Goal: Register for event/course: Register for event/course

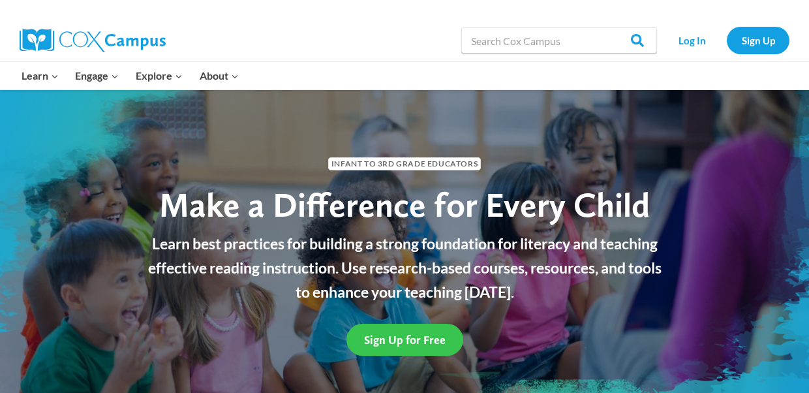
click at [435, 341] on span "Sign Up for Free" at bounding box center [405, 340] width 82 height 14
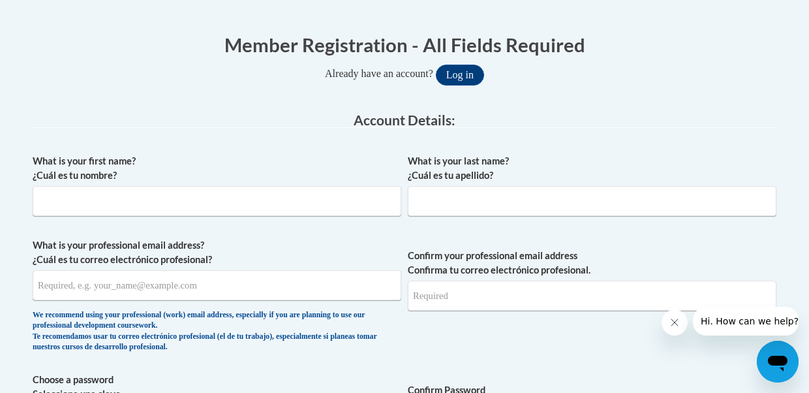
scroll to position [260, 0]
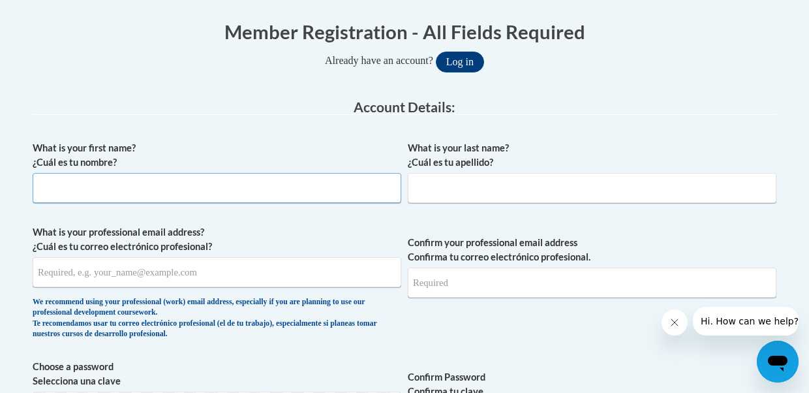
click at [282, 192] on input "What is your first name? ¿Cuál es tu nombre?" at bounding box center [217, 188] width 369 height 30
type input "Natalie"
type input "Waggoner"
type input "lavenderskiesboutique@gmail.com"
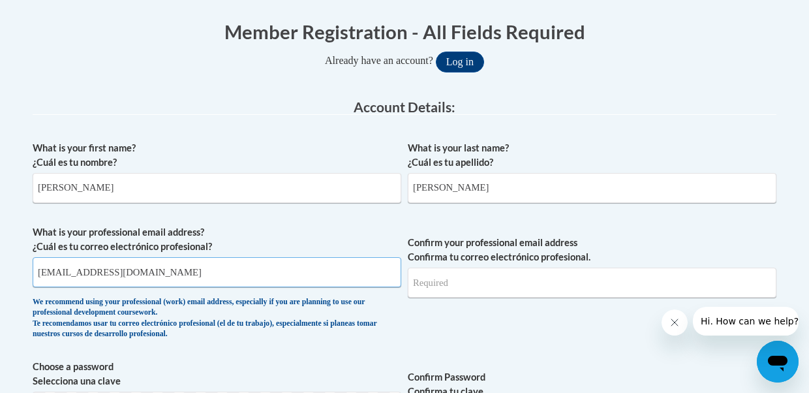
type input "lavenderskiesboutique@gmail.com"
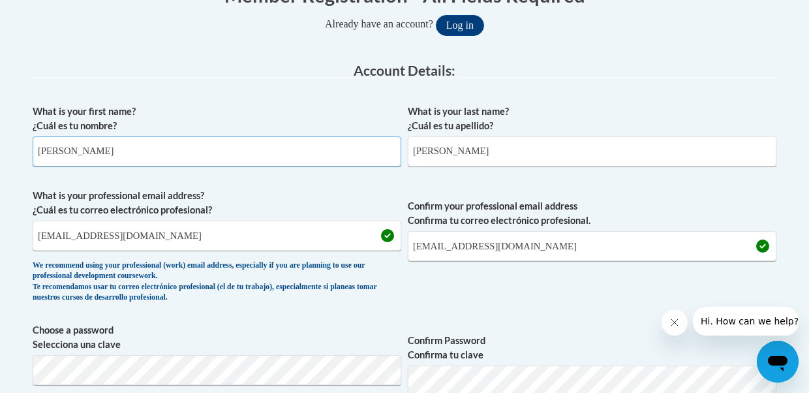
scroll to position [306, 0]
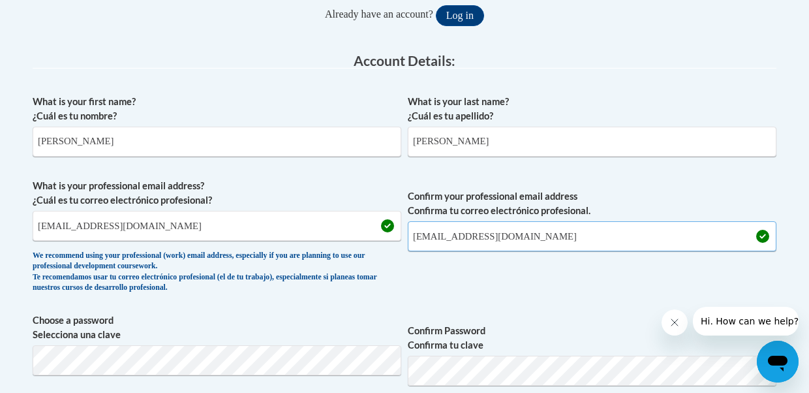
drag, startPoint x: 579, startPoint y: 245, endPoint x: 371, endPoint y: 224, distance: 209.1
click at [369, 224] on span "What is your professional email address? ¿Cuál es tu correo electrónico profesi…" at bounding box center [405, 239] width 744 height 121
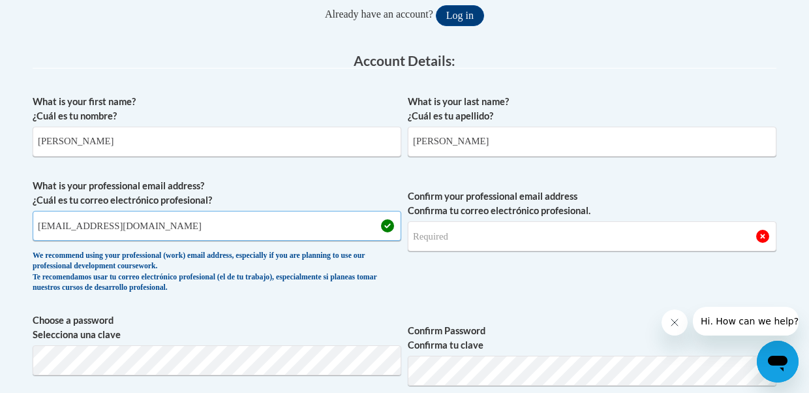
drag, startPoint x: 196, startPoint y: 228, endPoint x: 7, endPoint y: 222, distance: 189.3
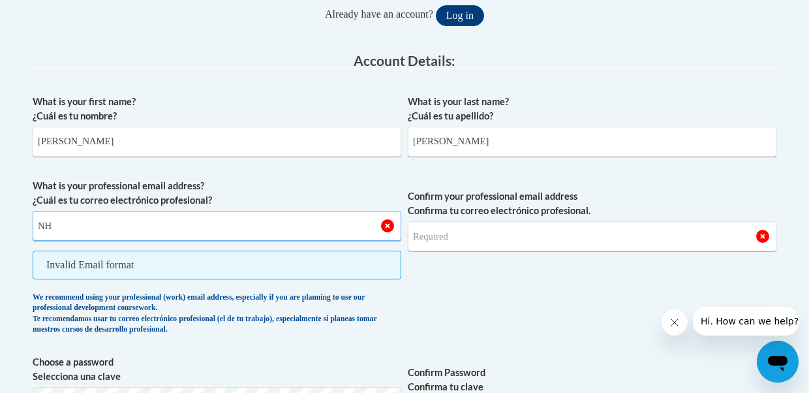
type input "N"
type input "nhernandez"
drag, startPoint x: 114, startPoint y: 235, endPoint x: 27, endPoint y: 223, distance: 86.9
paste input "nhernandez67@ivytech.edu"
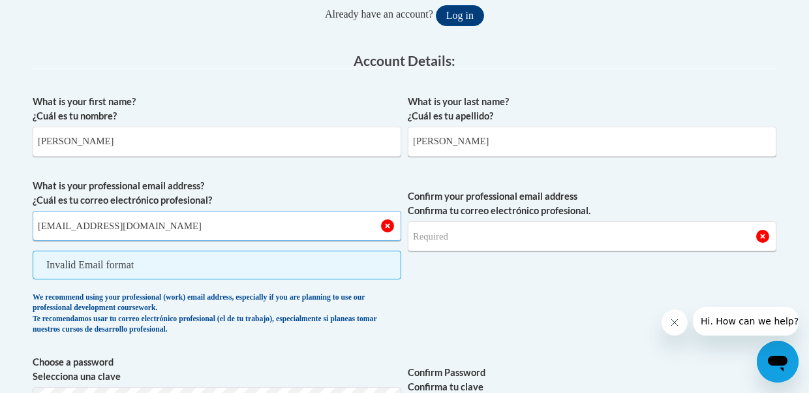
type input "nhernandez67@ivytech.edu"
click at [472, 227] on input "Confirm your professional email address Confirma tu correo electrónico profesio…" at bounding box center [592, 236] width 369 height 30
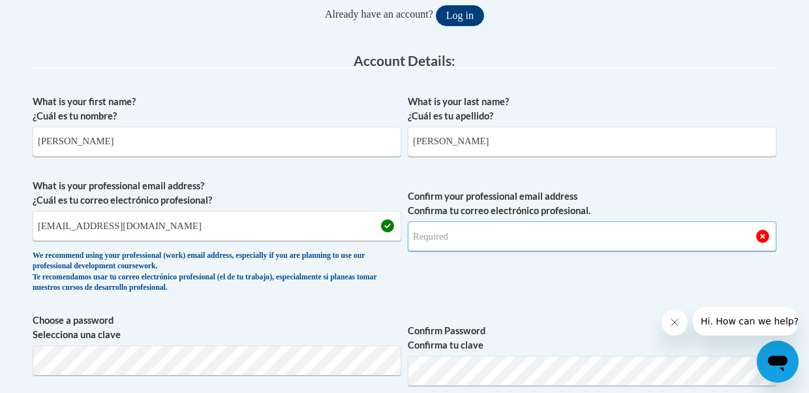
click at [453, 232] on input "Confirm your professional email address Confirma tu correo electrónico profesio…" at bounding box center [592, 236] width 369 height 30
drag, startPoint x: 173, startPoint y: 221, endPoint x: 27, endPoint y: 226, distance: 146.2
click at [474, 234] on input "Confirm your professional email address Confirma tu correo electrónico profesio…" at bounding box center [592, 236] width 369 height 30
click at [438, 270] on span "Confirm your professional email address Confirma tu correo electrónico profesio…" at bounding box center [592, 239] width 369 height 121
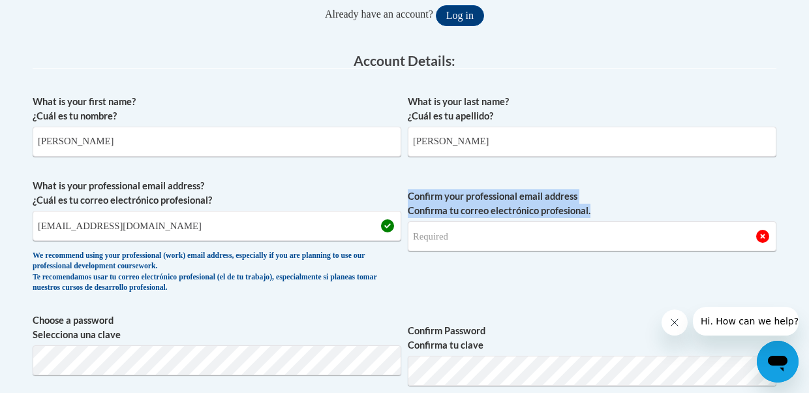
click at [438, 270] on span "Confirm your professional email address Confirma tu correo electrónico profesio…" at bounding box center [592, 239] width 369 height 121
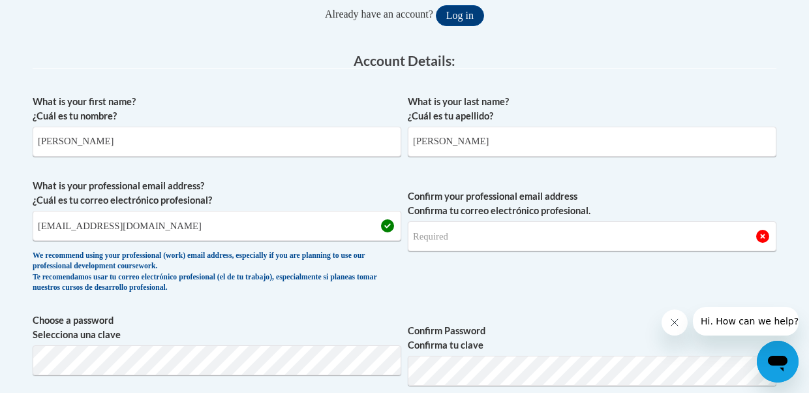
click at [438, 270] on span "Confirm your professional email address Confirma tu correo electrónico profesio…" at bounding box center [592, 239] width 369 height 121
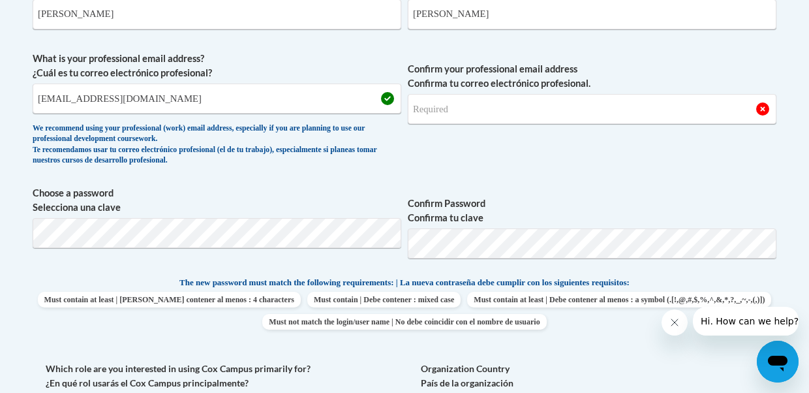
scroll to position [435, 0]
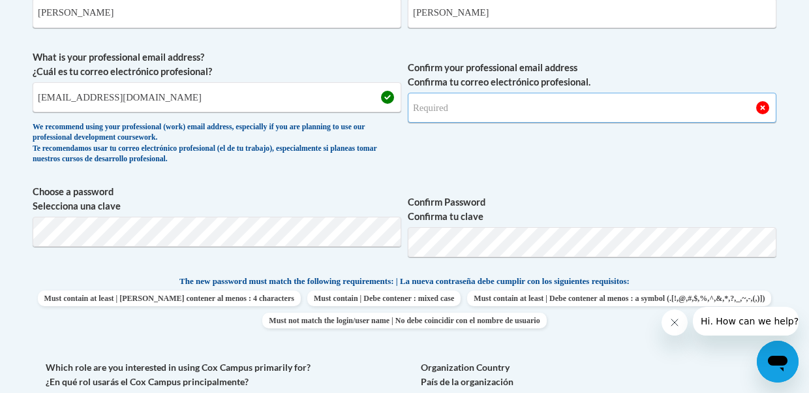
click at [503, 104] on input "Confirm your professional email address Confirma tu correo electrónico profesio…" at bounding box center [592, 108] width 369 height 30
click at [690, 114] on input "nhernandez67@ivytech.edu" at bounding box center [592, 108] width 369 height 30
type input "nhernandez67@ivytech.edu"
click at [677, 165] on span "Confirm your professional email address Confirma tu correo electrónico profesio…" at bounding box center [592, 110] width 369 height 121
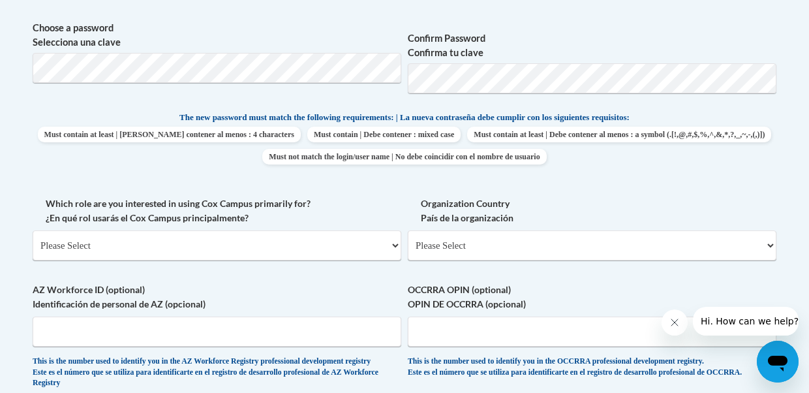
scroll to position [603, 0]
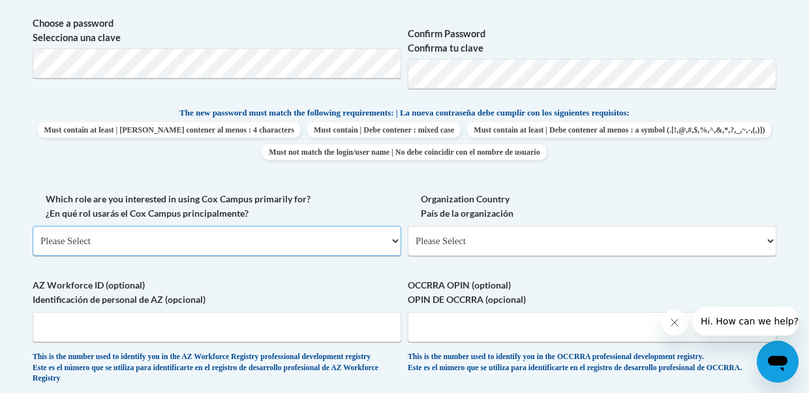
click at [245, 239] on select "Please Select College/University | Colegio/Universidad Community/Nonprofit Part…" at bounding box center [217, 241] width 369 height 30
select select "5a18ea06-2b54-4451-96f2-d152daf9eac5"
click at [33, 226] on select "Please Select College/University | Colegio/Universidad Community/Nonprofit Part…" at bounding box center [217, 241] width 369 height 30
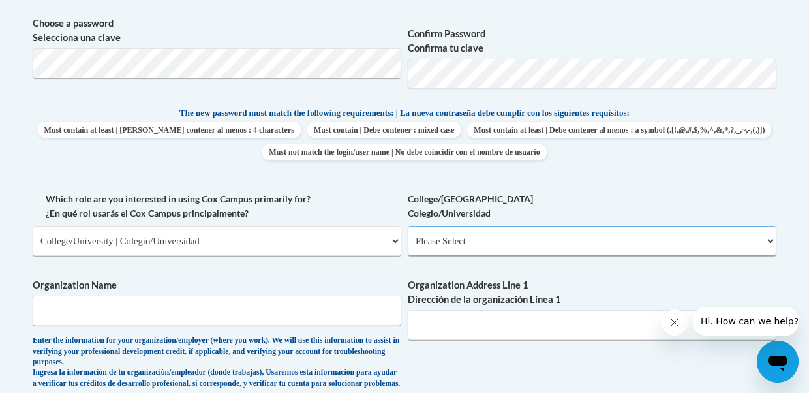
click at [462, 243] on select "Please Select College/University Staff | Empleado universitario College/Univers…" at bounding box center [592, 241] width 369 height 30
select select "99b32b07-cffc-426c-8bf6-0cd77760d84b"
click at [408, 226] on select "Please Select College/University Staff | Empleado universitario College/Univers…" at bounding box center [592, 241] width 369 height 30
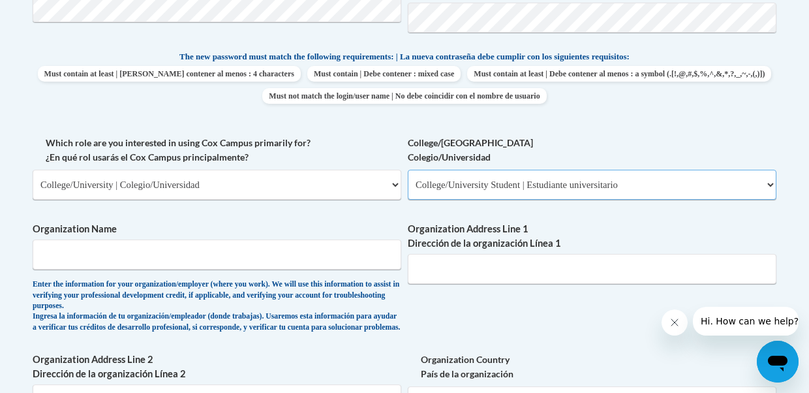
scroll to position [661, 0]
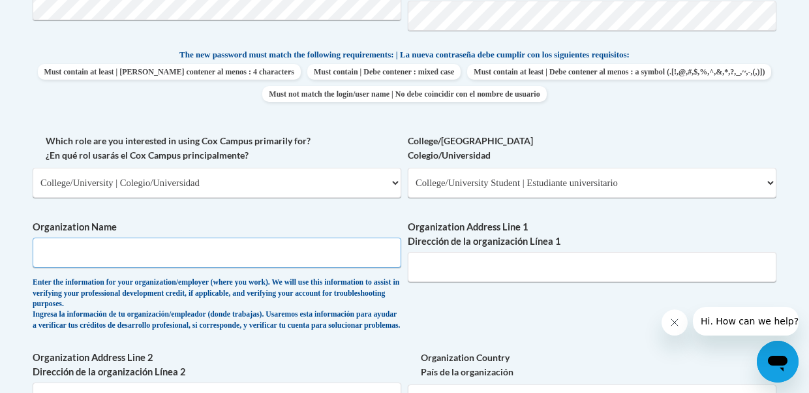
click at [275, 256] on input "Organization Name" at bounding box center [217, 252] width 369 height 30
type input "Ivy tech"
click at [402, 209] on div "What is your first name? ¿Cuál es tu nombre? Natalie What is your last name? ¿C…" at bounding box center [405, 144] width 744 height 823
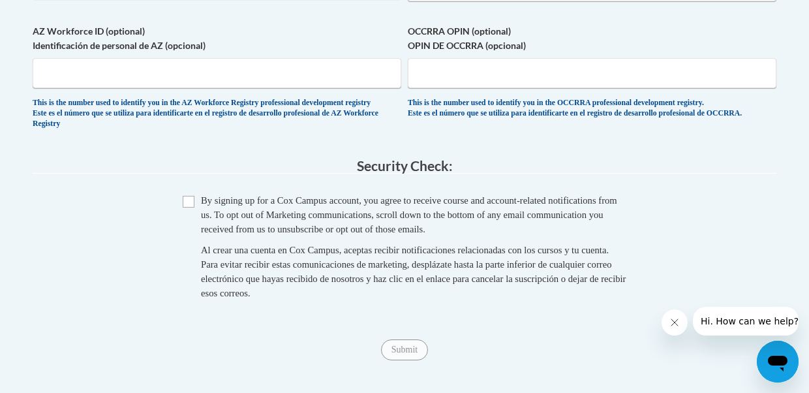
scroll to position [1021, 0]
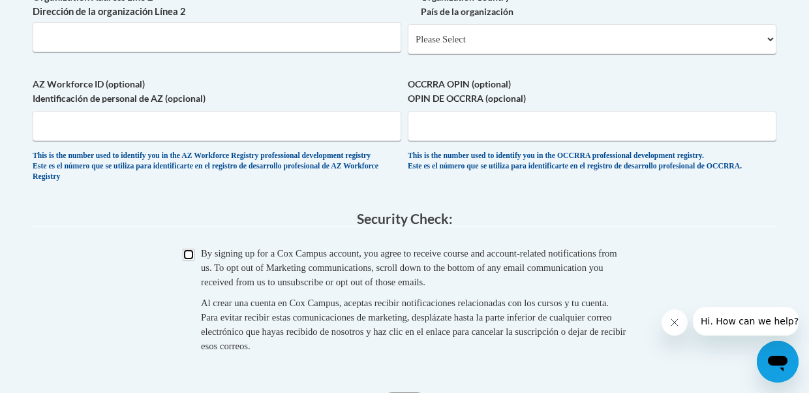
click at [191, 260] on input "Checkbox" at bounding box center [189, 255] width 12 height 12
checkbox input "true"
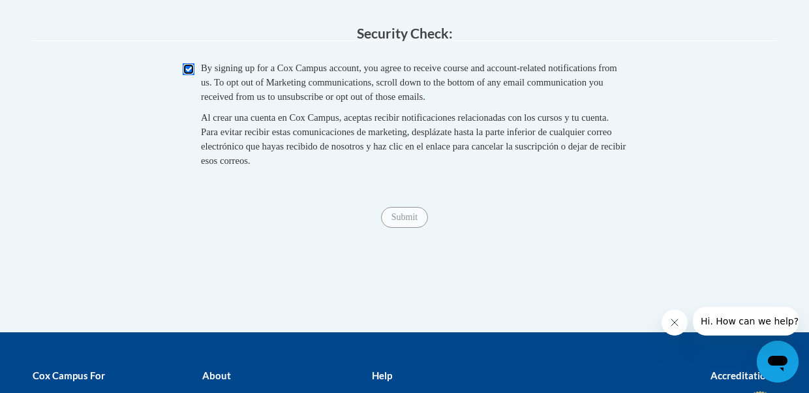
scroll to position [1190, 0]
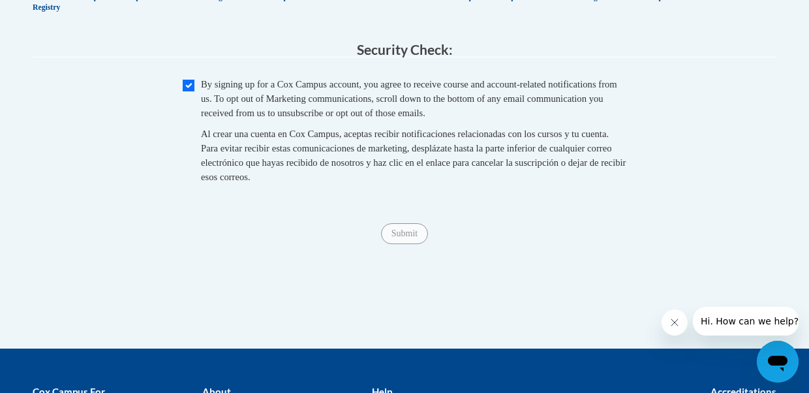
click at [406, 244] on div "Submit Submit" at bounding box center [405, 233] width 744 height 21
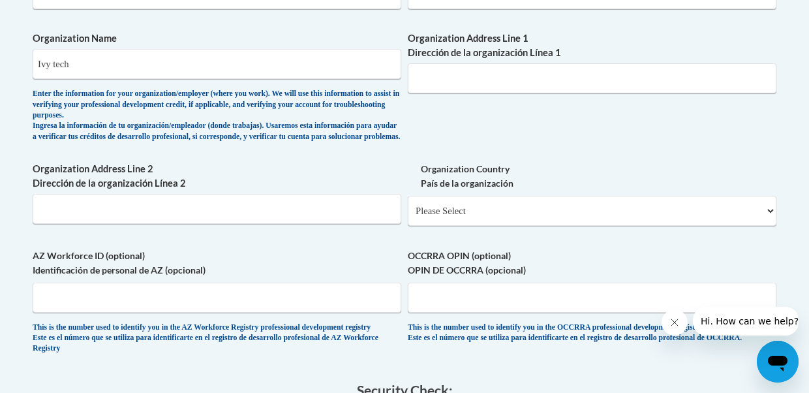
scroll to position [847, 0]
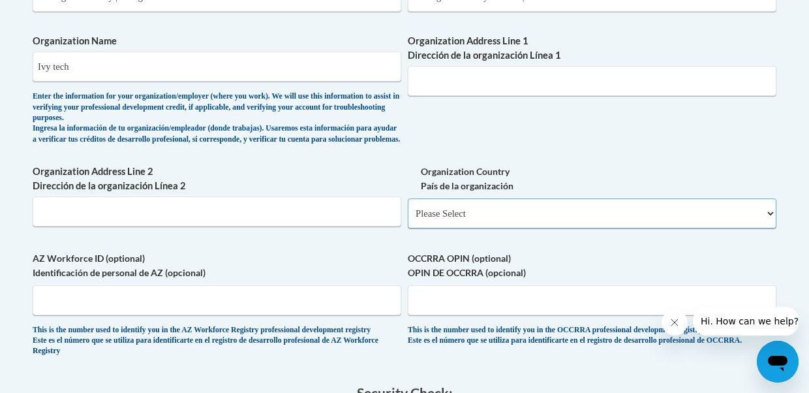
click at [496, 218] on select "Please Select United States | Estados Unidos Outside of the United States | Fue…" at bounding box center [592, 213] width 369 height 30
select select "ad49bcad-a171-4b2e-b99c-48b446064914"
click at [408, 209] on select "Please Select United States | Estados Unidos Outside of the United States | Fue…" at bounding box center [592, 213] width 369 height 30
select select
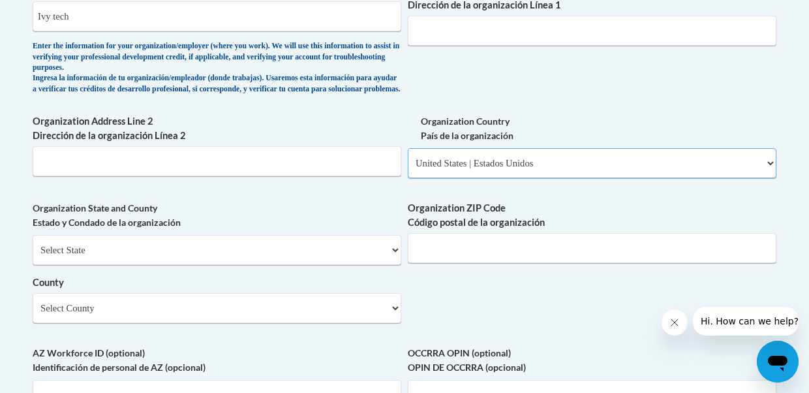
scroll to position [887, 0]
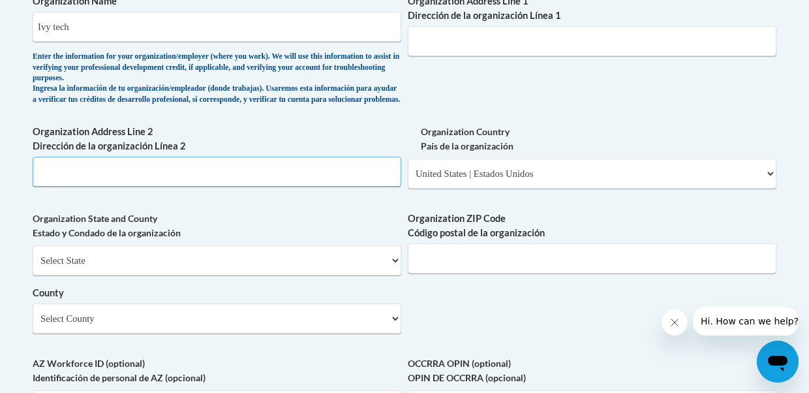
click at [186, 176] on input "Organization Address Line 2 Dirección de la organización Línea 2" at bounding box center [217, 172] width 369 height 30
paste input "50 W Fall Creek Pkwy N Dr, Indianapolis, IN 46208"
type input "50 W Fall Creek Pkwy N Dr, Indianapolis, IN 46208"
click at [271, 153] on label "Organization Address Line 2 Dirección de la organización Línea 2" at bounding box center [217, 139] width 369 height 29
click at [271, 162] on input "50 W Fall Creek Pkwy N Dr, Indianapolis, IN 46208" at bounding box center [217, 172] width 369 height 30
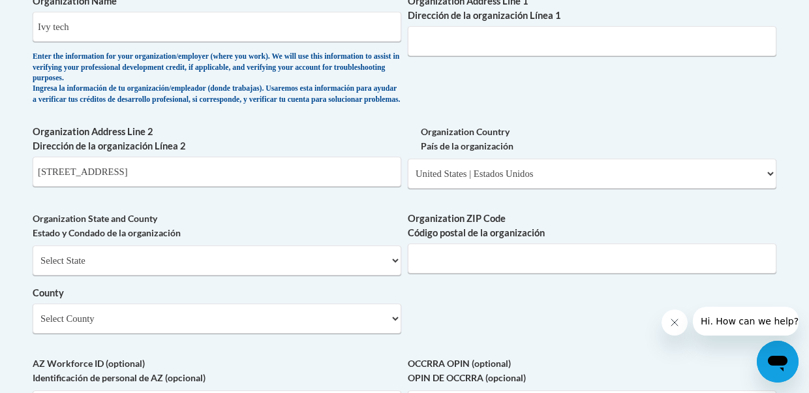
click at [458, 262] on input "Organization ZIP Code Código postal de la organización" at bounding box center [592, 258] width 369 height 30
type input "46208"
drag, startPoint x: 259, startPoint y: 178, endPoint x: 149, endPoint y: 182, distance: 109.7
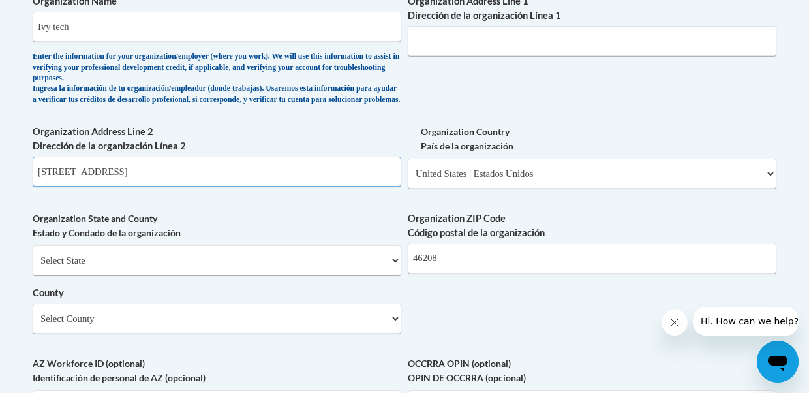
click at [149, 182] on input "50 W Fall Creek Pkwy N Dr, Indianapolis, IN 46208" at bounding box center [217, 172] width 369 height 30
type input "50 W Fall Creek Pkwy N Dr"
click at [128, 275] on select "Select State Alabama Alaska Arizona Arkansas California Colorado Connecticut De…" at bounding box center [217, 260] width 369 height 30
select select "Indiana"
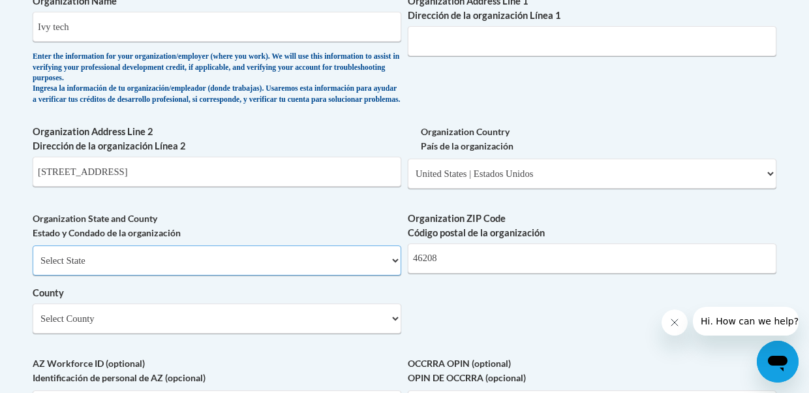
click at [33, 256] on select "Select State Alabama Alaska Arizona Arkansas California Colorado Connecticut De…" at bounding box center [217, 260] width 369 height 30
click at [199, 333] on select "Select County Adams Allen Bartholomew Benton Blackford Boone Brown Carroll Cass…" at bounding box center [217, 318] width 369 height 30
click at [166, 343] on div "Organization State and County Estado y Condado de la organización Select State …" at bounding box center [217, 277] width 369 height 132
click at [162, 333] on select "Select County Adams Allen Bartholomew Benton Blackford Boone Brown Carroll Cass…" at bounding box center [217, 318] width 369 height 30
click at [234, 330] on select "Select County Adams Allen Bartholomew Benton Blackford Boone Brown Carroll Cass…" at bounding box center [217, 318] width 369 height 30
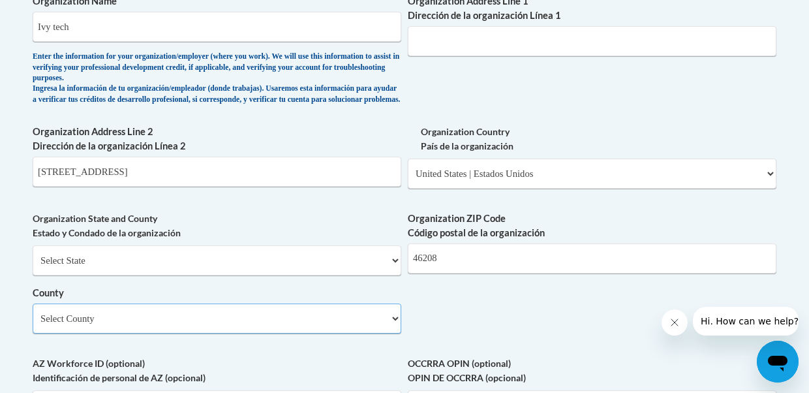
select select "Marion"
click at [33, 314] on select "Select County Adams Allen Bartholomew Benton Blackford Boone Brown Carroll Cass…" at bounding box center [217, 318] width 369 height 30
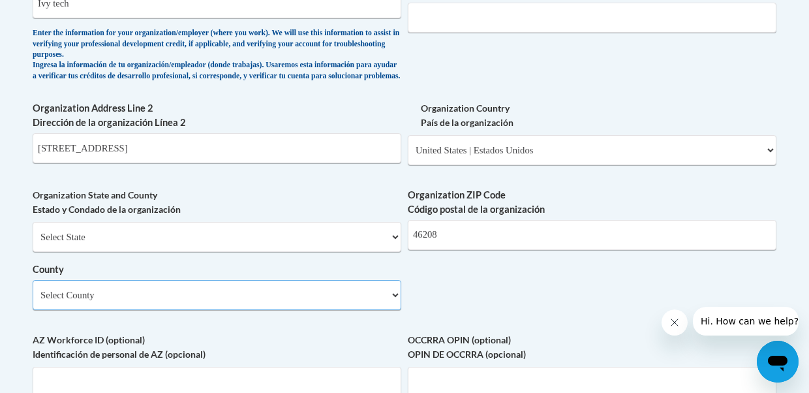
scroll to position [917, 0]
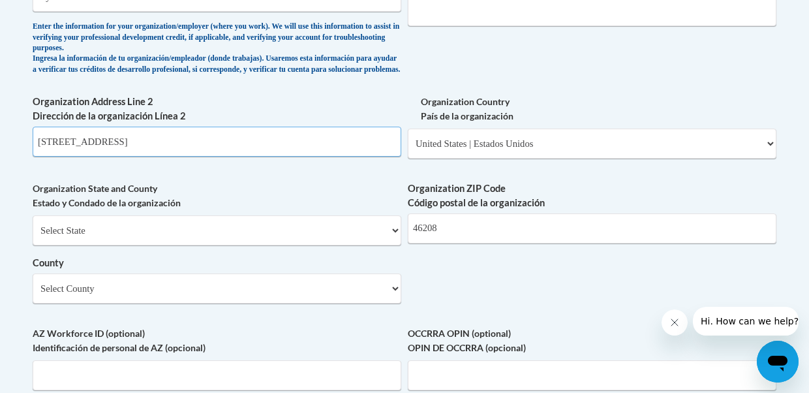
click at [344, 156] on input "50 W Fall Creek Pkwy N Dr" at bounding box center [217, 142] width 369 height 30
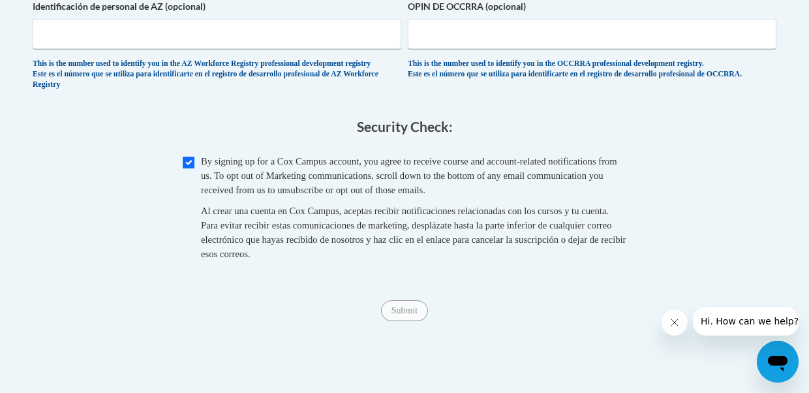
scroll to position [1281, 0]
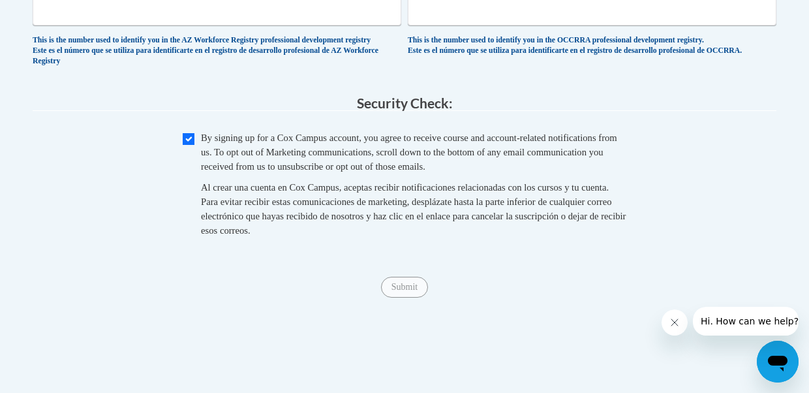
click at [408, 291] on span "Submit" at bounding box center [404, 286] width 47 height 10
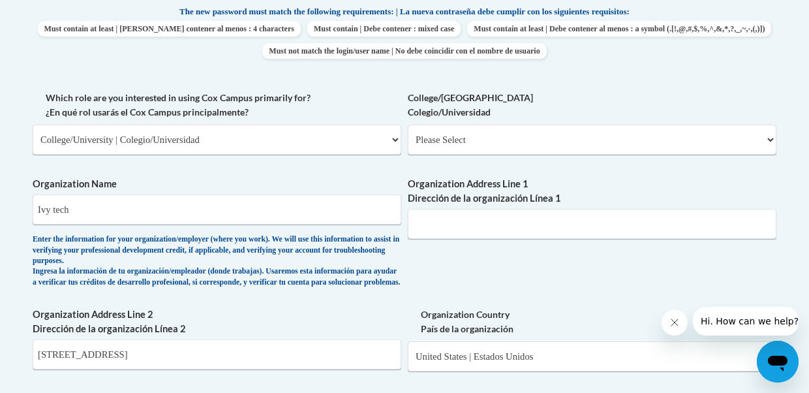
scroll to position [696, 0]
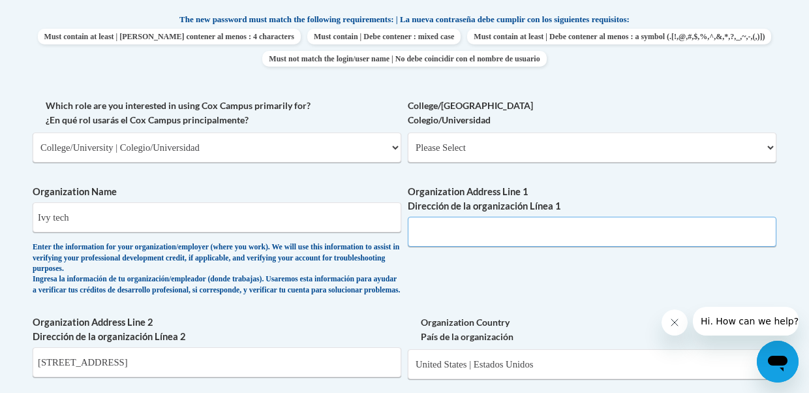
click at [457, 241] on input "Organization Address Line 1 Dirección de la organización Línea 1" at bounding box center [592, 232] width 369 height 30
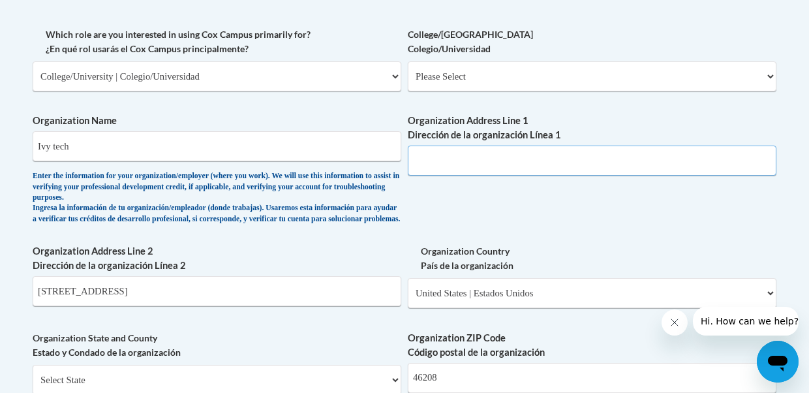
scroll to position [803, 0]
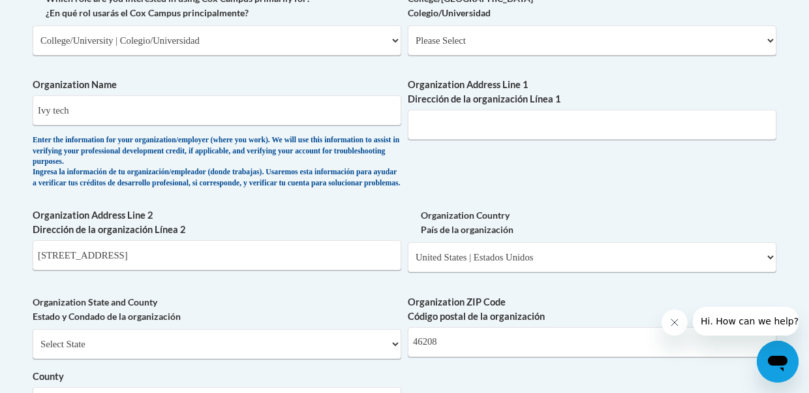
click at [394, 195] on div "Organization Name Ivy tech Enter the information for your organization/employer…" at bounding box center [217, 136] width 369 height 117
drag, startPoint x: 193, startPoint y: 267, endPoint x: 29, endPoint y: 265, distance: 164.4
click at [29, 265] on div "Member Registration - All Fields Required Already have an account? Log in Prefe…" at bounding box center [404, 132] width 763 height 1340
paste input ", Indianapolis, IN 46208"
drag, startPoint x: 280, startPoint y: 258, endPoint x: 162, endPoint y: 264, distance: 118.2
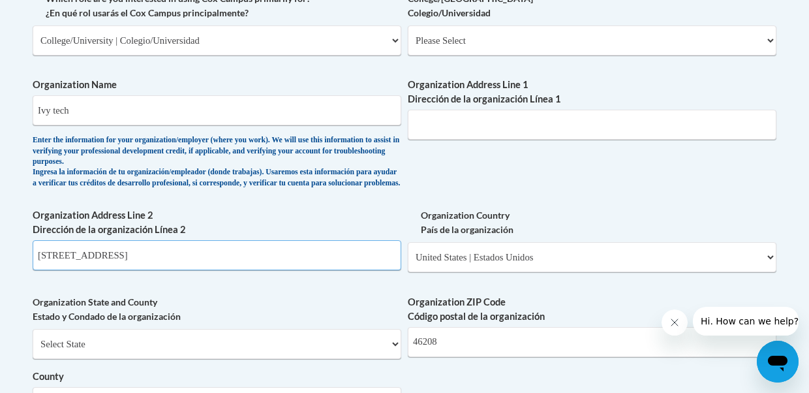
click at [162, 264] on input "50 W Fall Creek Pkwy N Dr, Indianapolis, IN 46208" at bounding box center [217, 255] width 369 height 30
click at [258, 264] on input "50 W Fall Creek Pkwy N Dr, Indianapolis, IN 46208" at bounding box center [217, 255] width 369 height 30
drag, startPoint x: 258, startPoint y: 264, endPoint x: 171, endPoint y: 267, distance: 86.8
click at [171, 267] on input "50 W Fall Creek Pkwy N Dr, Indianapolis, IN 46208" at bounding box center [217, 255] width 369 height 30
drag, startPoint x: 164, startPoint y: 268, endPoint x: 34, endPoint y: 267, distance: 129.8
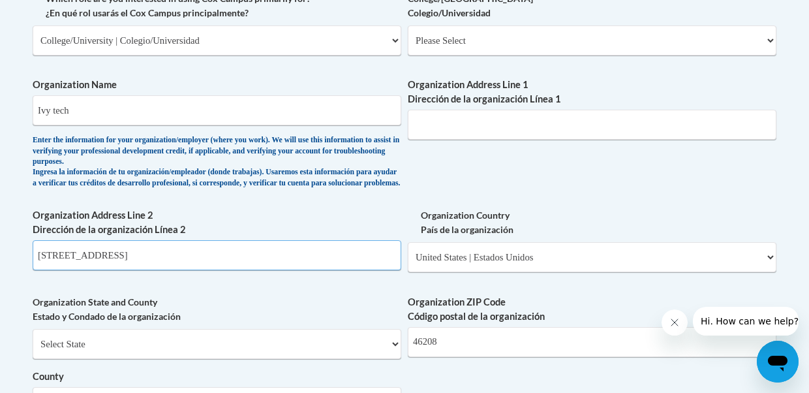
click at [34, 267] on input "50 W Fall Creek Pkwy N Dr" at bounding box center [217, 255] width 369 height 30
type input "50 W Fall Creek Pkwy N Dr"
click at [483, 125] on input "Organization Address Line 1 Dirección de la organización Línea 1" at bounding box center [592, 125] width 369 height 30
click at [429, 125] on input "Organization Address Line 1 Dirección de la organización Línea 1" at bounding box center [592, 125] width 369 height 30
click at [402, 194] on div "What is your first name? ¿Cuál es tu nombre? Natalie What is your last name? ¿C…" at bounding box center [405, 75] width 744 height 968
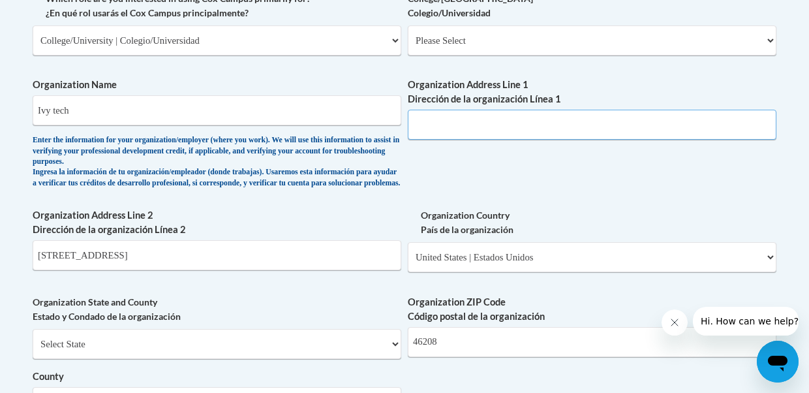
click at [422, 129] on input "Organization Address Line 1 Dirección de la organización Línea 1" at bounding box center [592, 125] width 369 height 30
paste input "50 W Fall Creek Pkwy N Dr"
type input "50 W Fall Creek Pkwy N Dr"
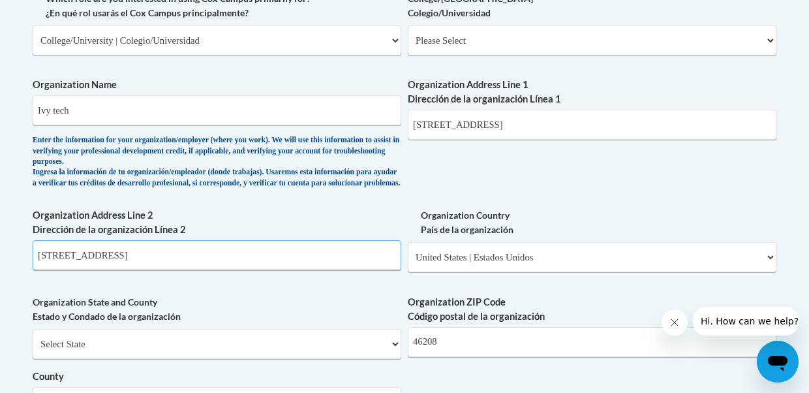
drag, startPoint x: 190, startPoint y: 267, endPoint x: 1, endPoint y: 265, distance: 189.2
click at [0, 266] on body "This site uses cookies to help improve your learning experience. By continuing …" at bounding box center [404, 257] width 809 height 2120
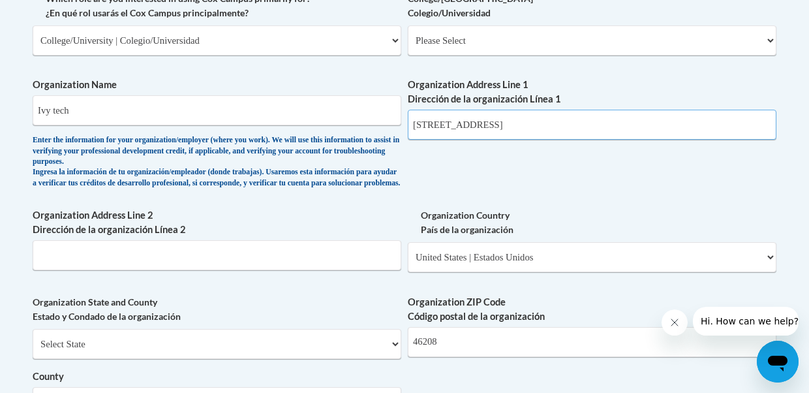
click at [553, 131] on input "50 W Fall Creek Pkwy N Dr" at bounding box center [592, 125] width 369 height 30
type input "50 W Fall Creek Pkwy N Dr."
click at [550, 171] on div "What is your first name? ¿Cuál es tu nombre? Natalie What is your last name? ¿C…" at bounding box center [405, 75] width 744 height 968
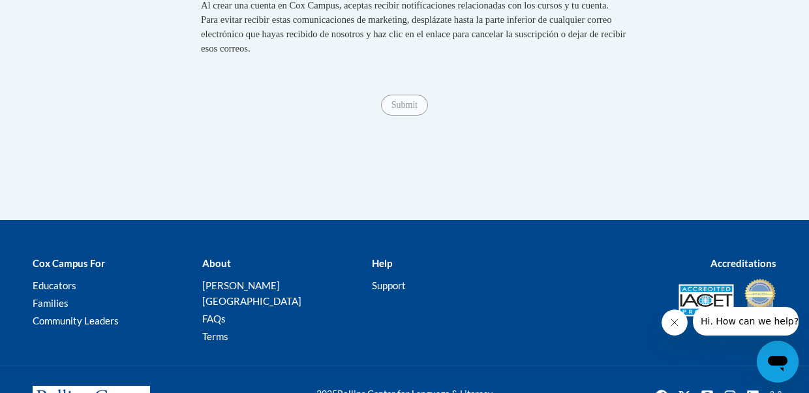
scroll to position [1527, 0]
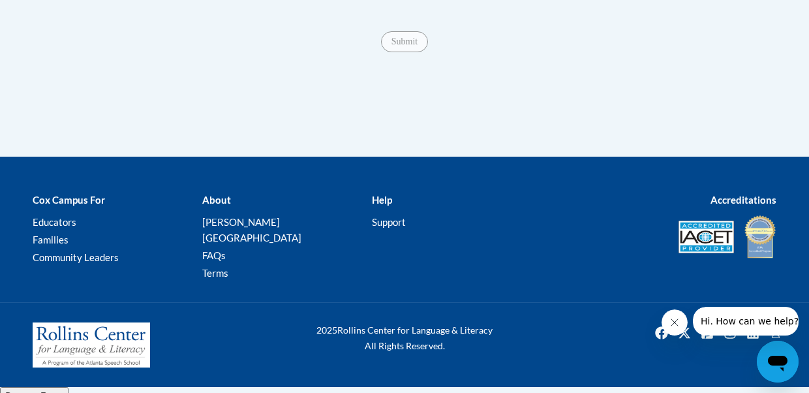
click at [429, 52] on div "Submit Submit" at bounding box center [405, 41] width 744 height 21
click at [414, 46] on span "Submit" at bounding box center [404, 40] width 47 height 10
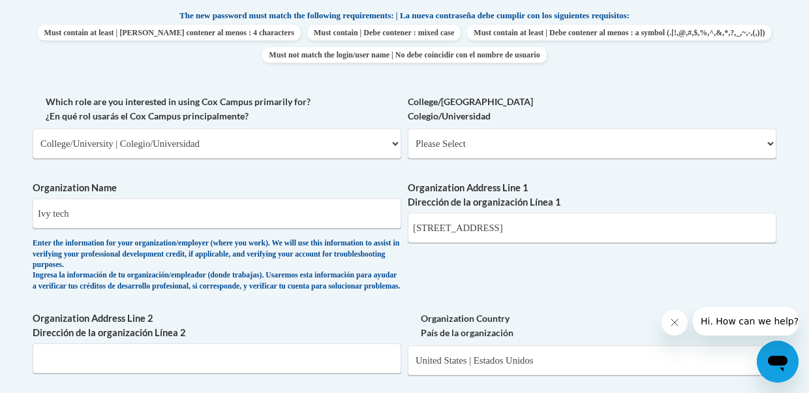
scroll to position [708, 0]
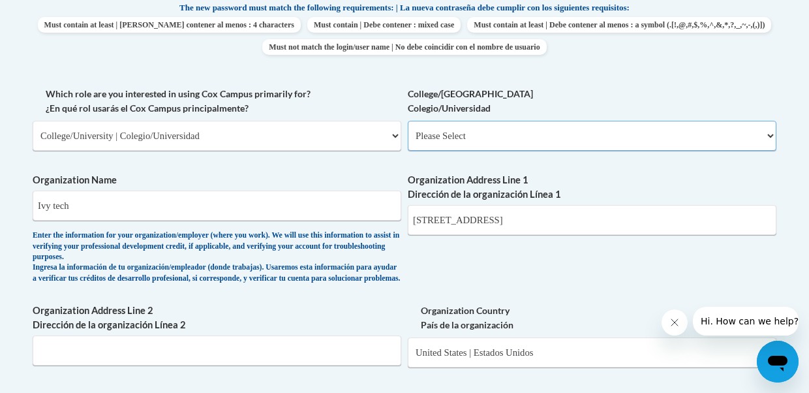
click at [435, 144] on select "Please Select College/University Staff | Empleado universitario College/Univers…" at bounding box center [592, 136] width 369 height 30
select select "99b32b07-cffc-426c-8bf6-0cd77760d84b"
click at [408, 121] on select "Please Select College/University Staff | Empleado universitario College/Univers…" at bounding box center [592, 136] width 369 height 30
select select "null"
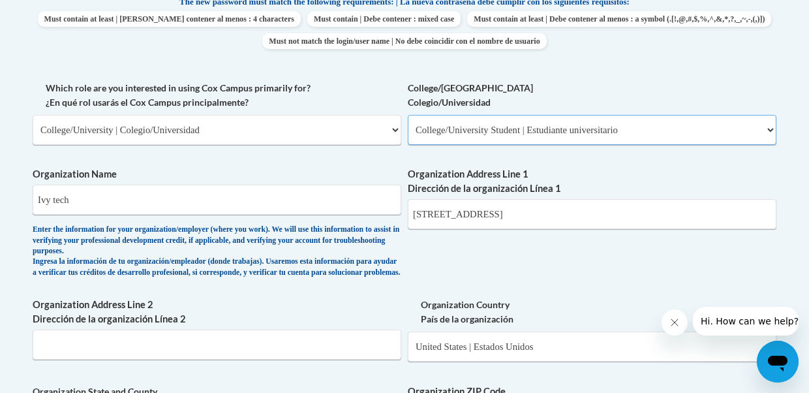
scroll to position [713, 0]
click at [174, 200] on input "Ivy tech" at bounding box center [217, 200] width 369 height 30
click at [56, 200] on input "Ivy tech" at bounding box center [217, 200] width 369 height 30
drag, startPoint x: 76, startPoint y: 202, endPoint x: 25, endPoint y: 197, distance: 51.1
click at [25, 201] on div "Member Registration - All Fields Required Already have an account? Log in Prefe…" at bounding box center [404, 222] width 763 height 1340
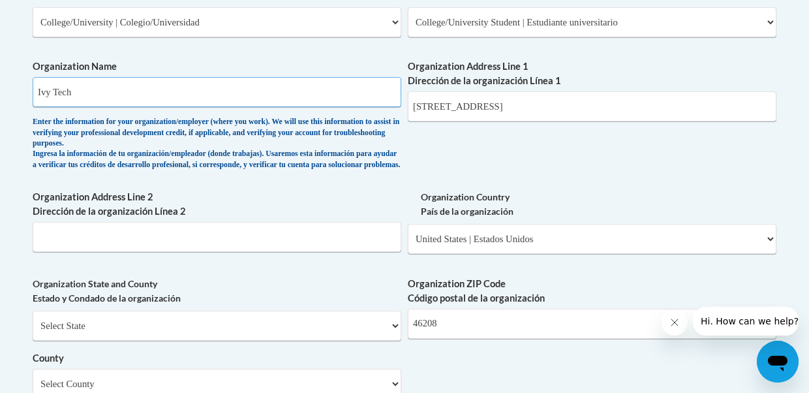
scroll to position [861, 0]
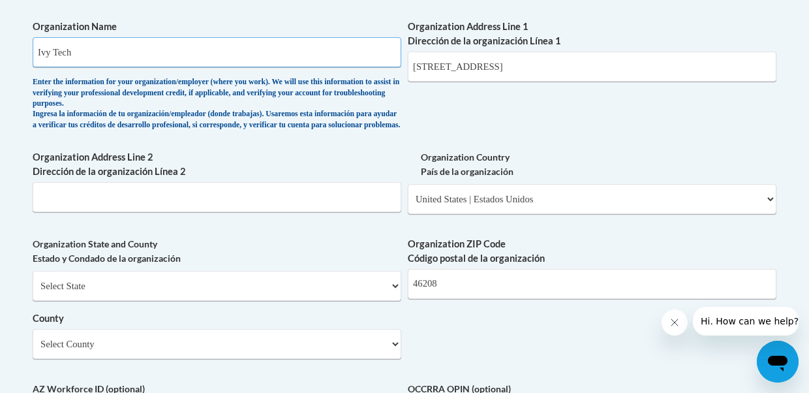
type input "Ivy Tech"
click at [457, 148] on div "What is your first name? ¿Cuál es tu nombre? Natalie What is your last name? ¿C…" at bounding box center [405, 17] width 744 height 968
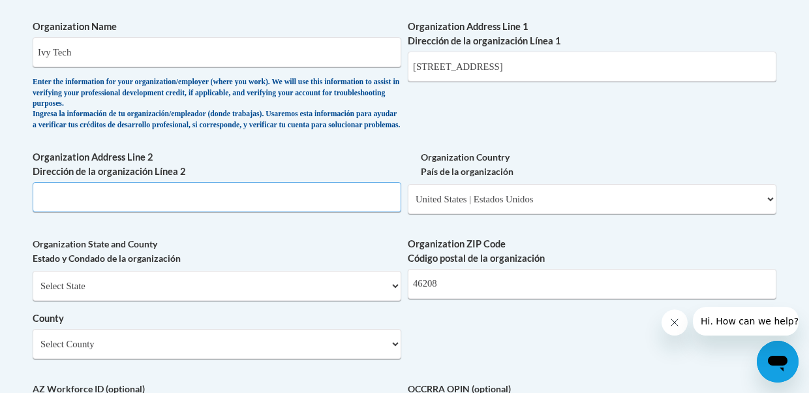
click at [303, 208] on input "Organization Address Line 2 Dirección de la organización Línea 2" at bounding box center [217, 197] width 369 height 30
type input "i"
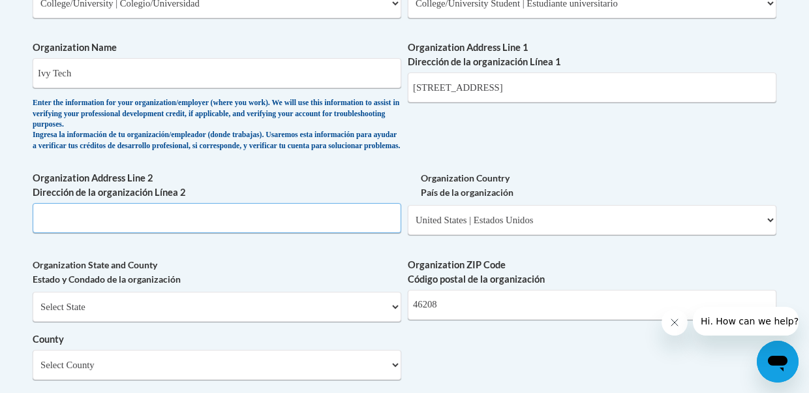
scroll to position [840, 0]
type input "k"
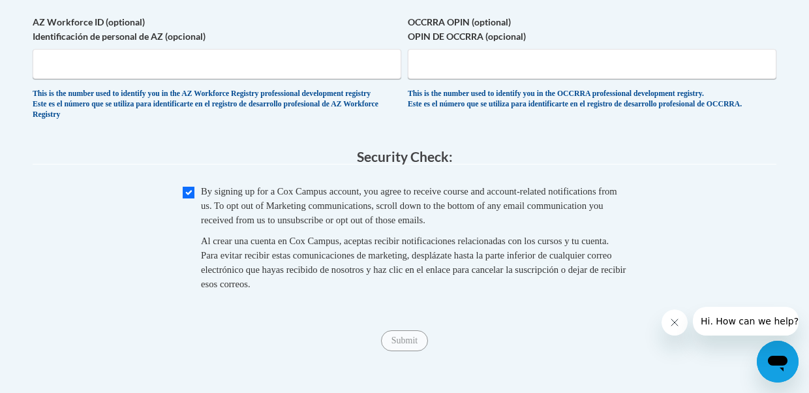
scroll to position [1225, 0]
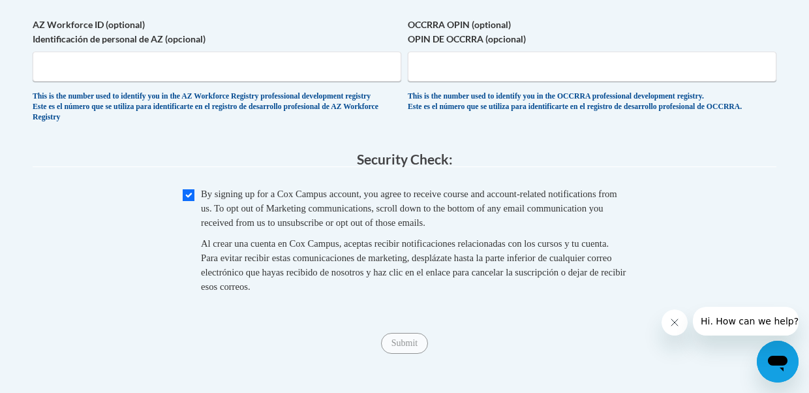
click at [278, 228] on span "By signing up for a Cox Campus account, you agree to receive course and account…" at bounding box center [409, 208] width 416 height 39
click at [188, 201] on input "Checkbox" at bounding box center [189, 195] width 12 height 12
checkbox input "true"
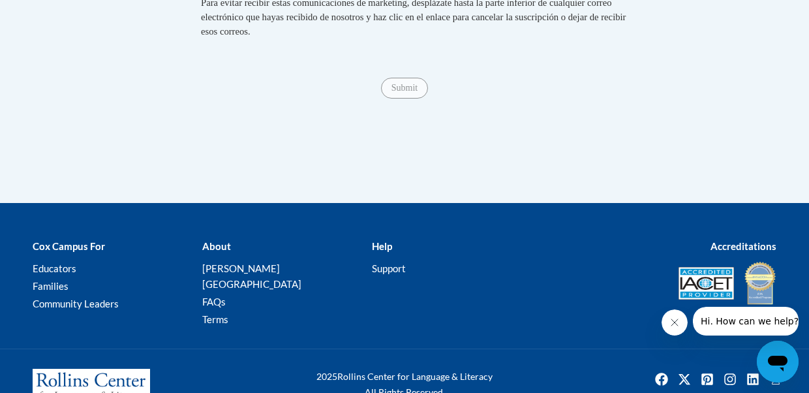
scroll to position [1527, 0]
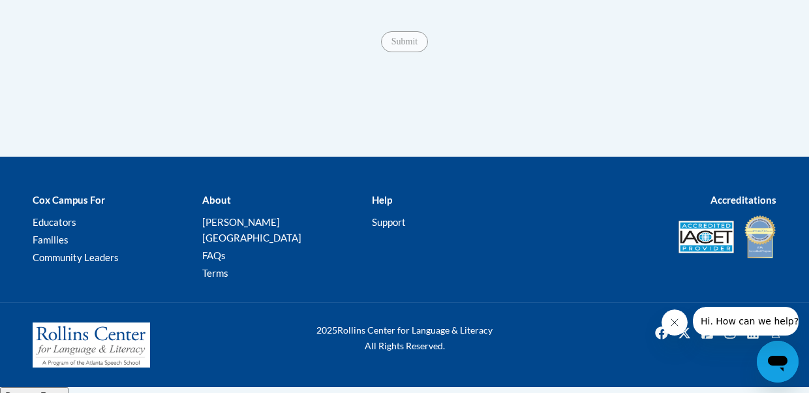
click at [406, 46] on span "Submit" at bounding box center [404, 40] width 47 height 10
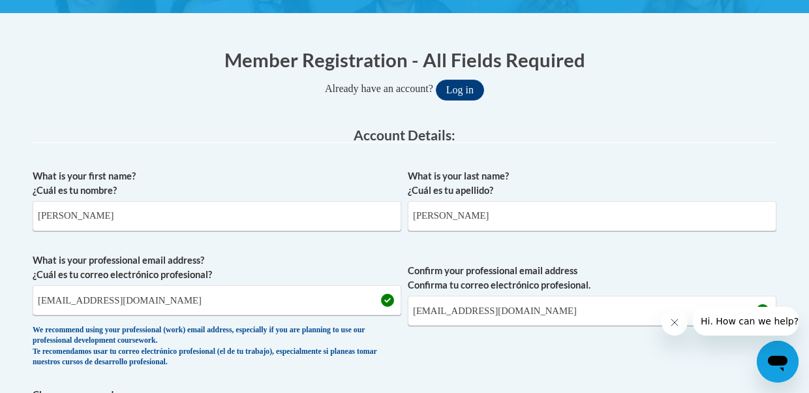
scroll to position [330, 0]
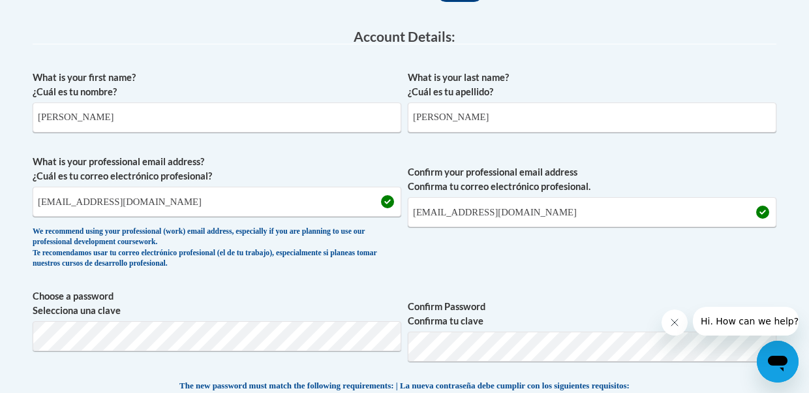
click at [516, 296] on span "Confirm Password Confirma tu clave" at bounding box center [592, 330] width 369 height 83
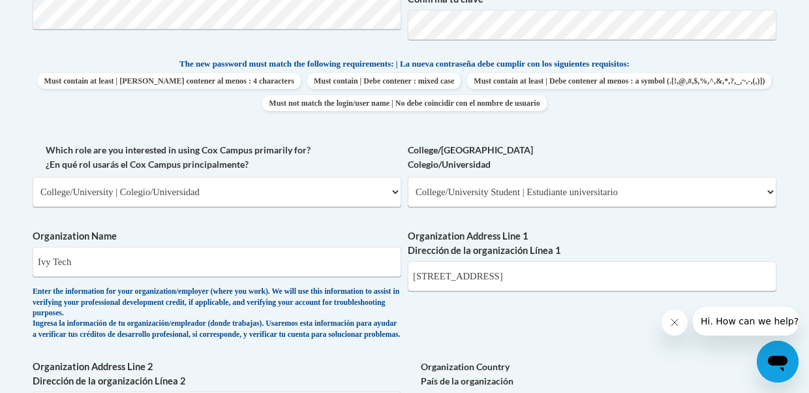
scroll to position [684, 0]
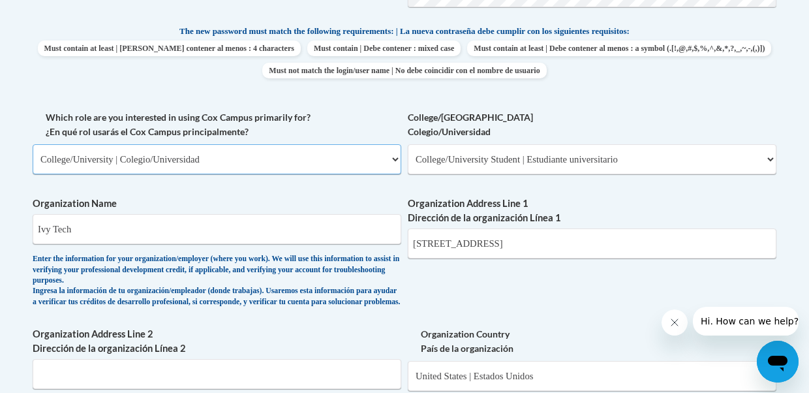
click at [316, 160] on select "Please Select College/University | Colegio/Universidad Community/Nonprofit Part…" at bounding box center [217, 159] width 369 height 30
click at [33, 144] on select "Please Select College/University | Colegio/Universidad Community/Nonprofit Part…" at bounding box center [217, 159] width 369 height 30
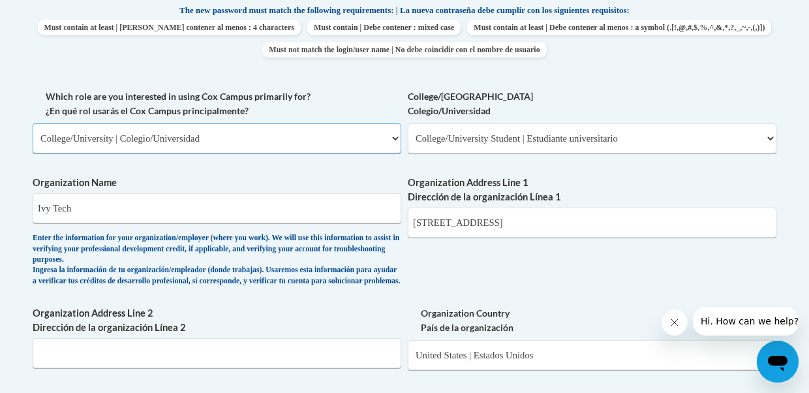
scroll to position [716, 0]
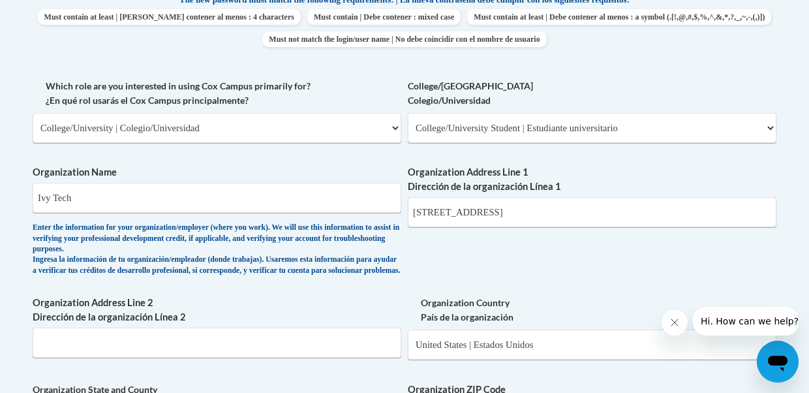
click at [327, 304] on div "What is your first name? ¿Cuál es tu nombre? Natalie What is your last name? ¿C…" at bounding box center [405, 162] width 744 height 968
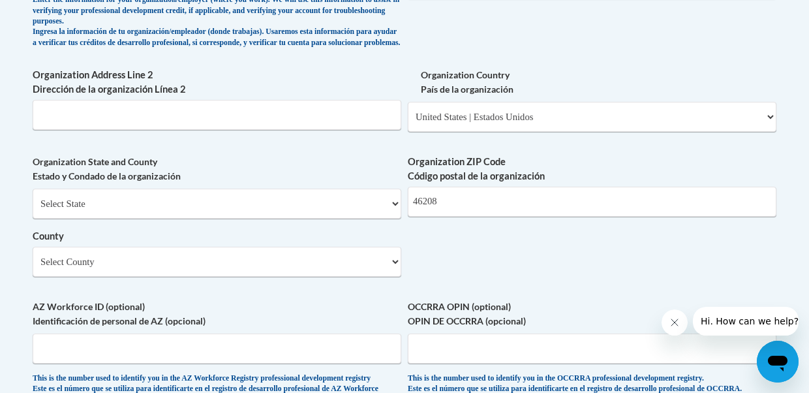
scroll to position [949, 0]
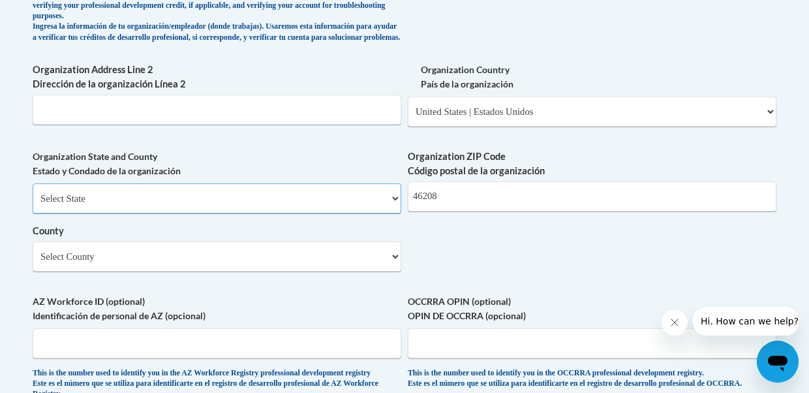
click at [278, 213] on select "Select State Alabama Alaska Arizona Arkansas California Colorado Connecticut De…" at bounding box center [217, 198] width 369 height 30
select select "Indiana"
click at [33, 193] on select "Select State Alabama Alaska Arizona Arkansas California Colorado Connecticut De…" at bounding box center [217, 198] width 369 height 30
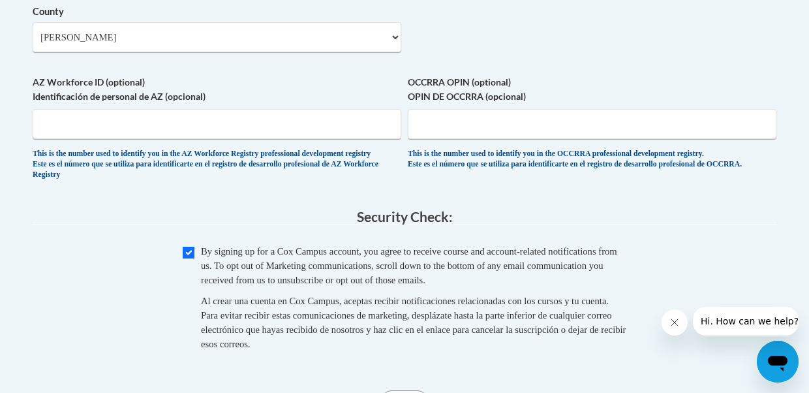
scroll to position [1527, 0]
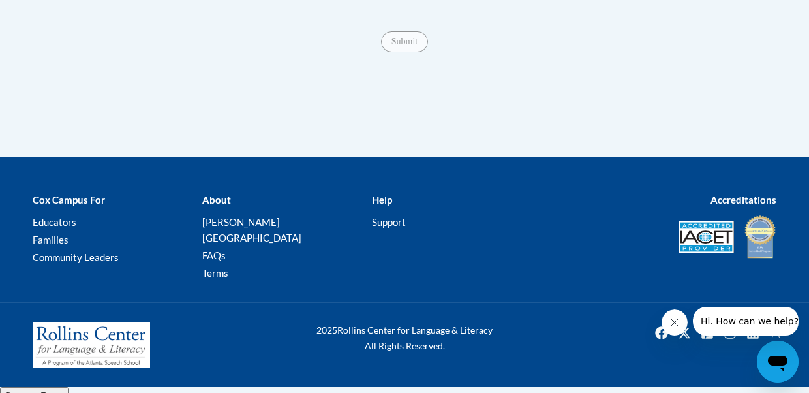
click at [408, 52] on div "Submit Submit" at bounding box center [405, 41] width 744 height 21
click at [412, 52] on div "Submit Submit" at bounding box center [405, 41] width 744 height 21
click at [412, 46] on span "Submit" at bounding box center [404, 40] width 47 height 10
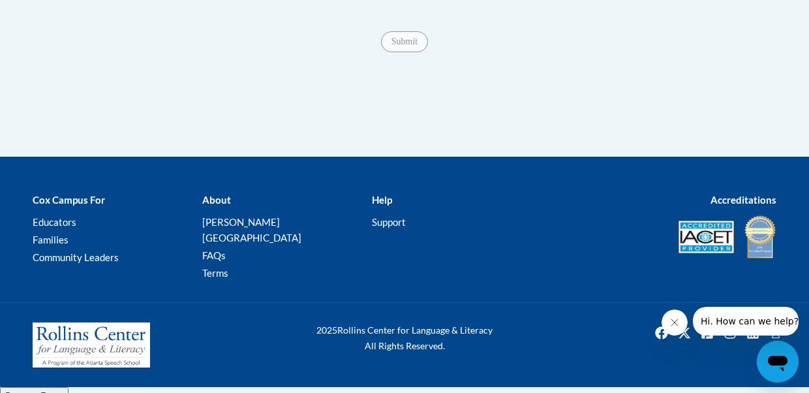
click at [412, 46] on span "Submit" at bounding box center [404, 40] width 47 height 10
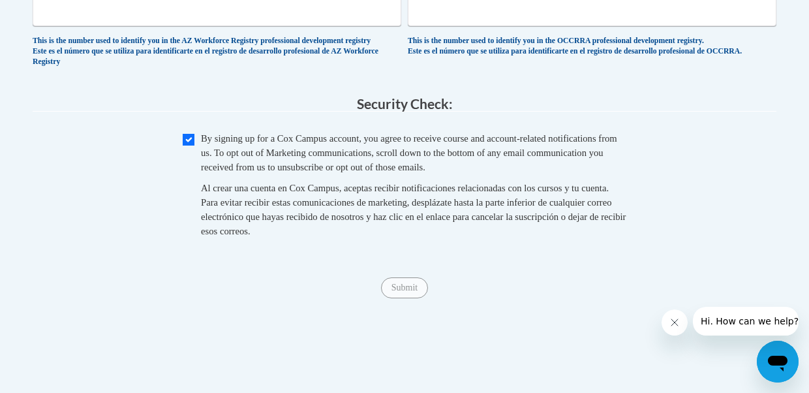
scroll to position [1279, 0]
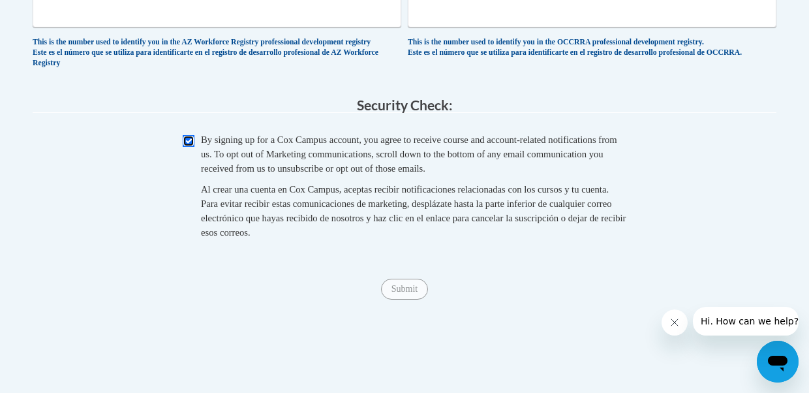
click at [187, 147] on input "Checkbox" at bounding box center [189, 141] width 12 height 12
click at [188, 147] on input "Checkbox" at bounding box center [189, 141] width 12 height 12
checkbox input "true"
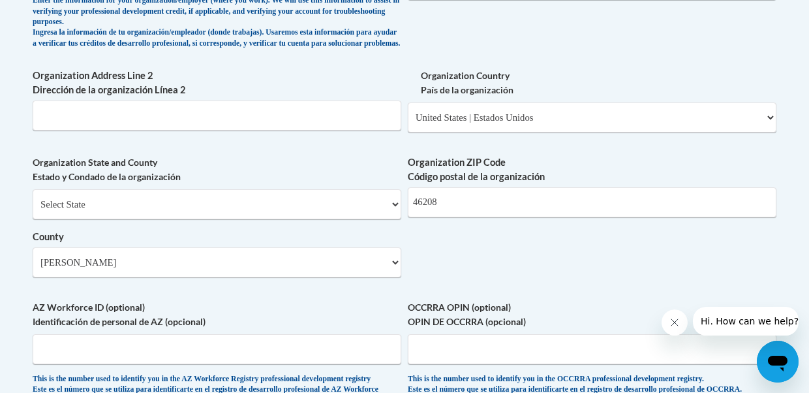
scroll to position [938, 0]
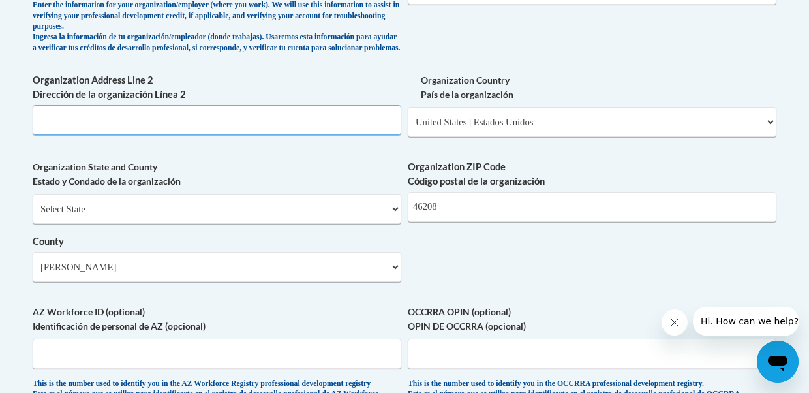
click at [253, 135] on input "Organization Address Line 2 Dirección de la organización Línea 2" at bounding box center [217, 120] width 369 height 30
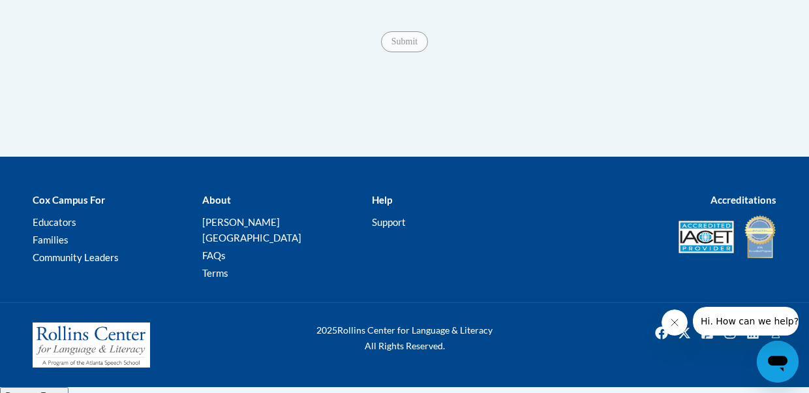
type input "m"
click at [410, 172] on div at bounding box center [404, 165] width 809 height 16
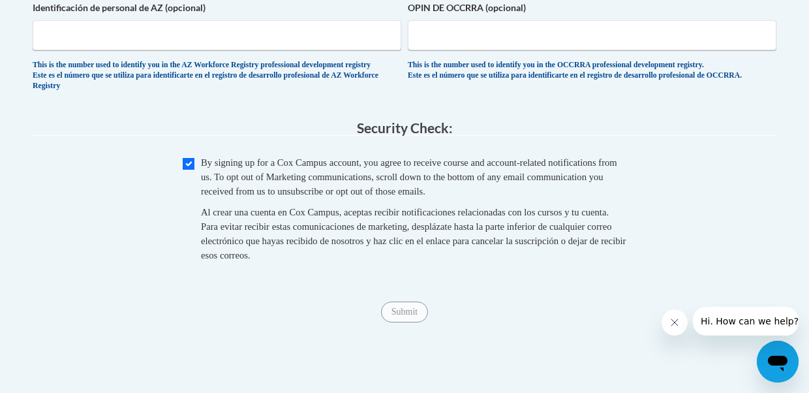
click at [359, 92] on div "This is the number used to identify you in the AZ Workforce Registry profession…" at bounding box center [217, 76] width 369 height 32
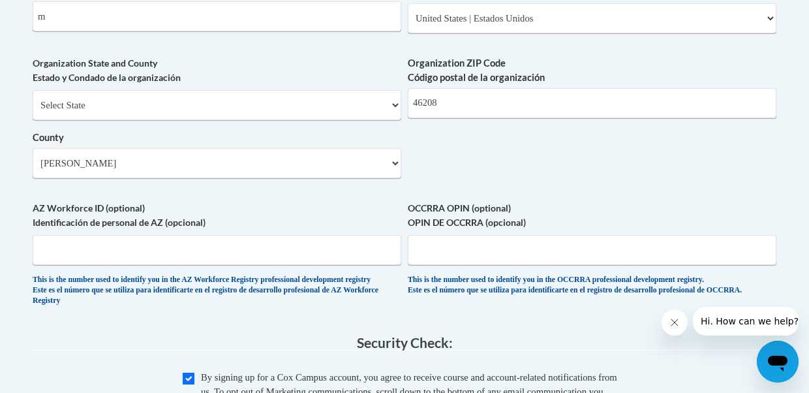
scroll to position [1020, 0]
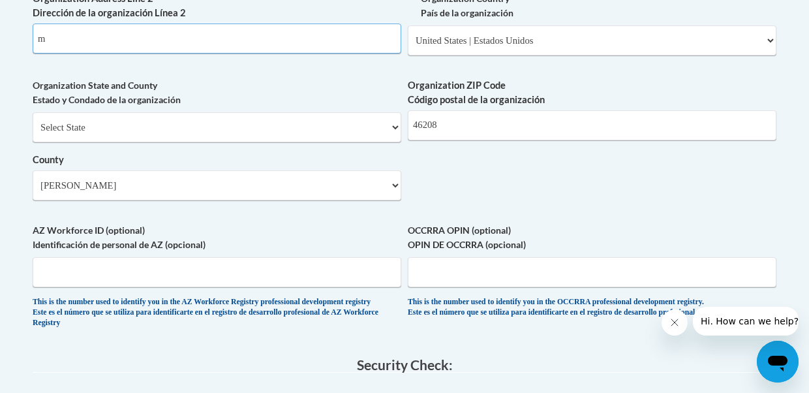
drag, startPoint x: 157, startPoint y: 53, endPoint x: 8, endPoint y: 52, distance: 149.4
click at [8, 52] on body "This site uses cookies to help improve your learning experience. By continuing …" at bounding box center [404, 40] width 809 height 2120
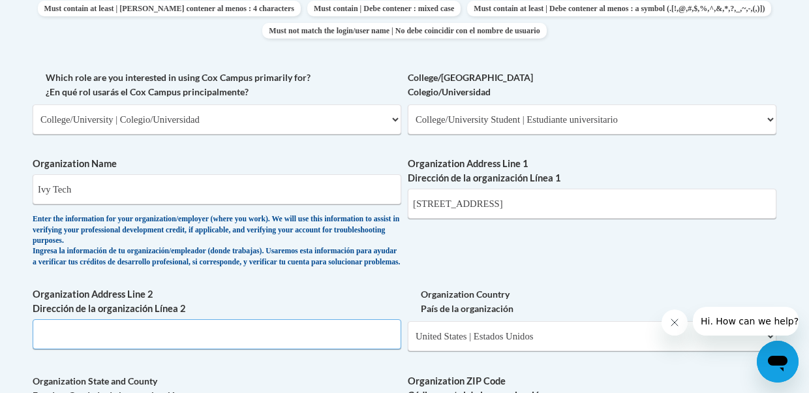
scroll to position [722, 0]
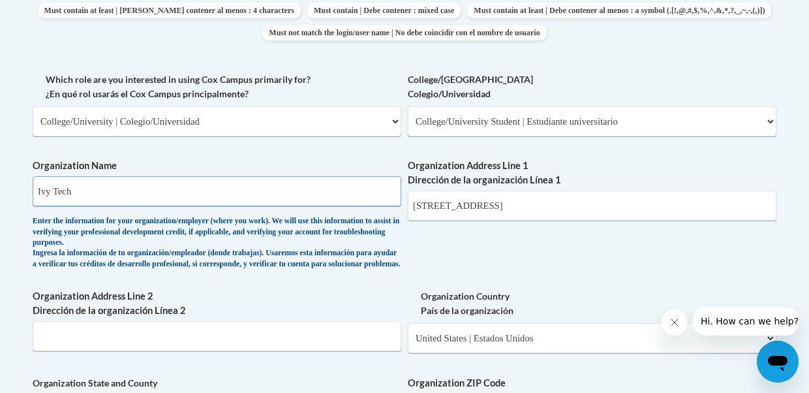
click at [133, 189] on input "Ivy Tech" at bounding box center [217, 191] width 369 height 30
type input "I"
type input "i"
type input "Ivy Tech"
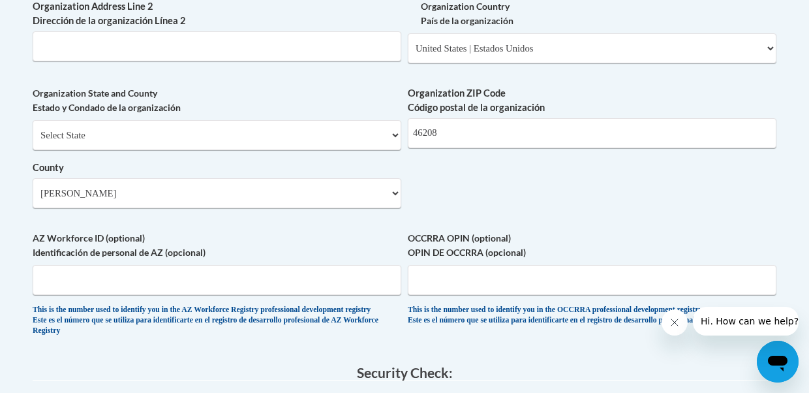
scroll to position [960, 0]
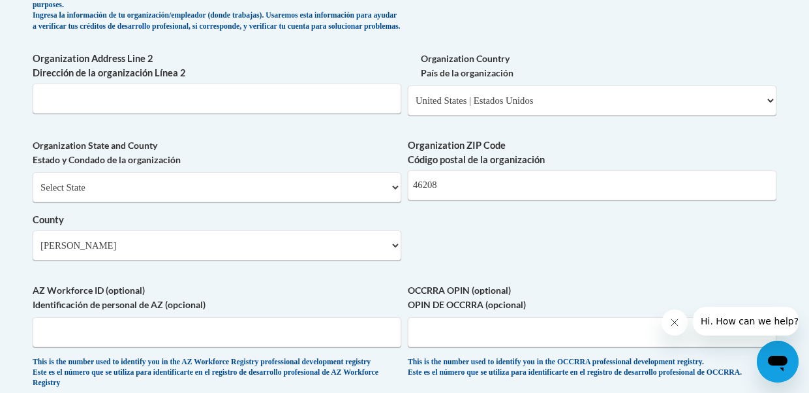
click at [287, 312] on label "AZ Workforce ID (optional) Identificación de personal de AZ (opcional)" at bounding box center [217, 297] width 369 height 29
click at [287, 317] on input "AZ Workforce ID (optional) Identificación de personal de AZ (opcional)" at bounding box center [217, 332] width 369 height 30
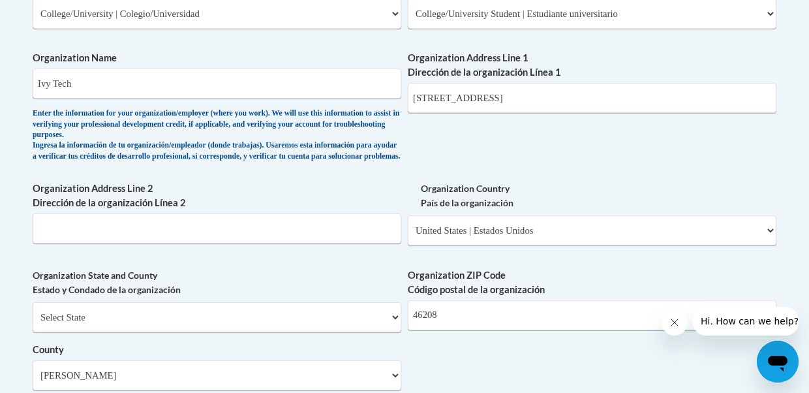
click at [378, 117] on div "Enter the information for your organization/employer (where you work). We will …" at bounding box center [217, 134] width 369 height 53
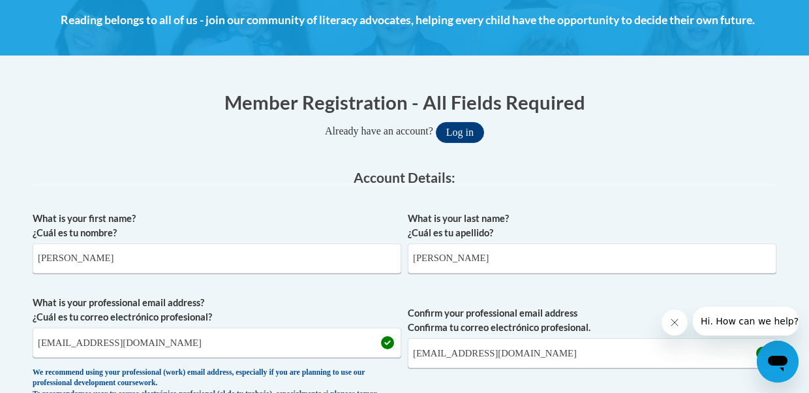
scroll to position [190, 0]
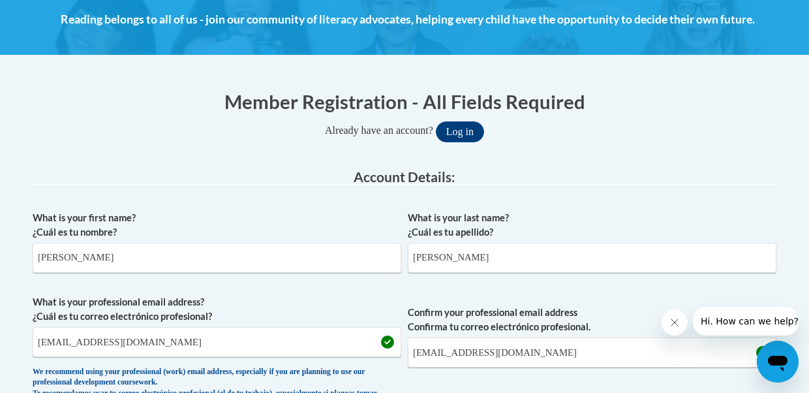
click at [485, 234] on label "What is your last name? ¿Cuál es tu apellido?" at bounding box center [592, 225] width 369 height 29
click at [485, 243] on input "Waggoner" at bounding box center [592, 258] width 369 height 30
click at [484, 258] on input "Waggoner" at bounding box center [592, 258] width 369 height 30
click at [329, 247] on input "Natalie" at bounding box center [217, 258] width 369 height 30
click at [290, 260] on input "Natalie" at bounding box center [217, 258] width 369 height 30
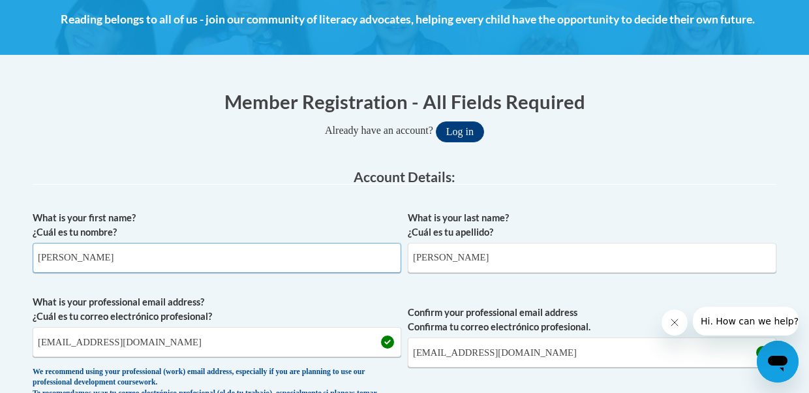
click at [199, 260] on input "Natalie" at bounding box center [217, 258] width 369 height 30
type input "Natalie"
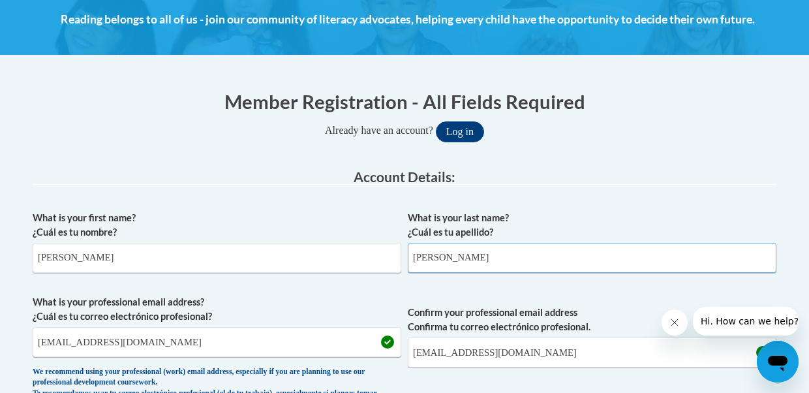
click at [485, 265] on input "Waggoner" at bounding box center [592, 258] width 369 height 30
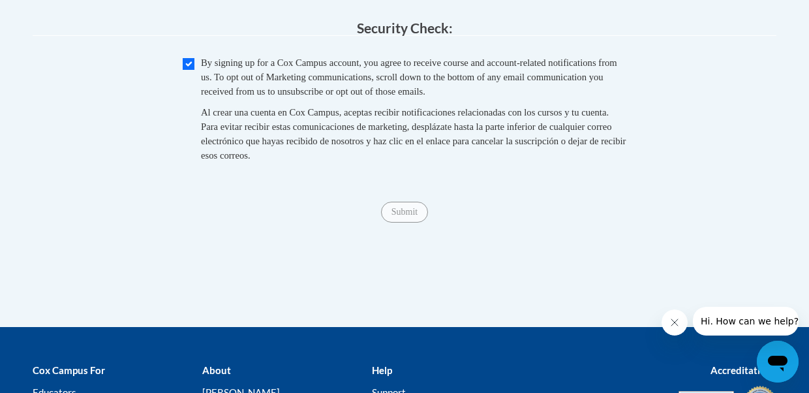
scroll to position [1448, 0]
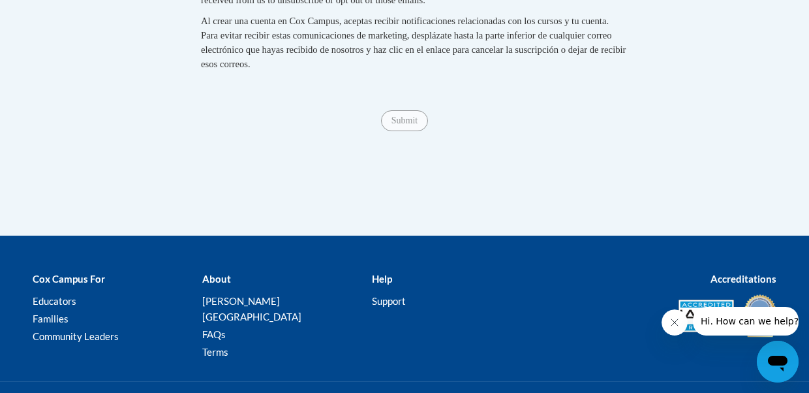
type input "Waggoner"
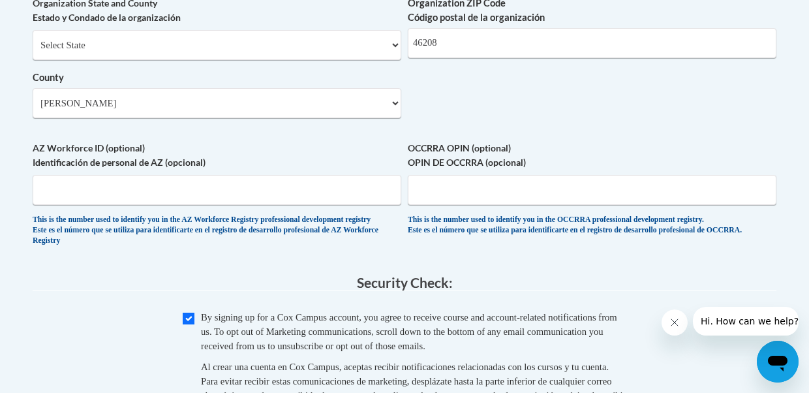
scroll to position [1084, 0]
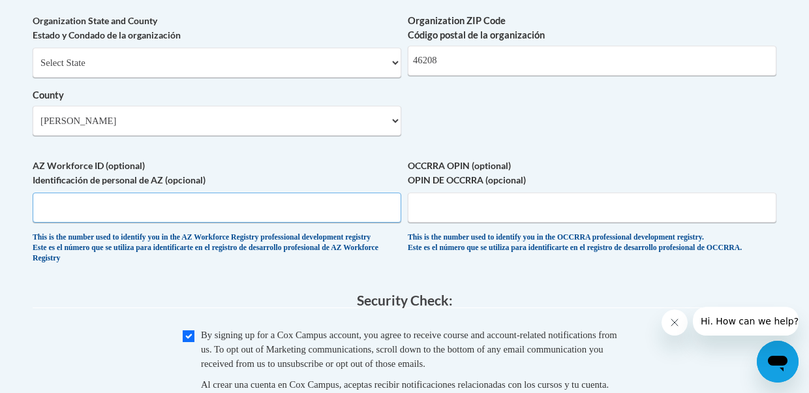
click at [254, 221] on input "AZ Workforce ID (optional) Identificación de personal de AZ (opcional)" at bounding box center [217, 207] width 369 height 30
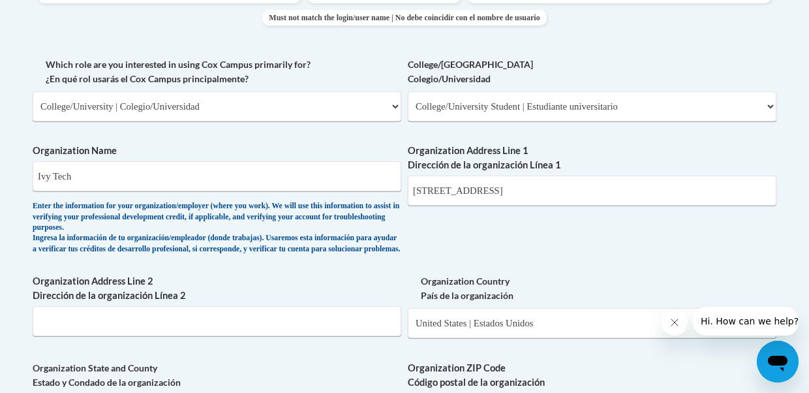
scroll to position [725, 0]
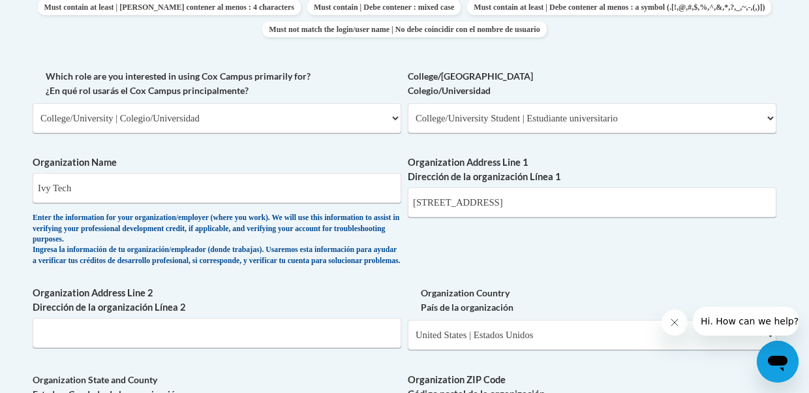
click at [555, 221] on div "Organization Address Line 1 Dirección de la organización Línea 1 50 W Fall Cree…" at bounding box center [592, 191] width 369 height 72
click at [552, 207] on input "50 W Fall Creek Pkwy N Dr." at bounding box center [592, 202] width 369 height 30
type input "50 W Fall Creek Pkwy N Dr"
click at [374, 224] on div "Enter the information for your organization/employer (where you work). We will …" at bounding box center [217, 239] width 369 height 53
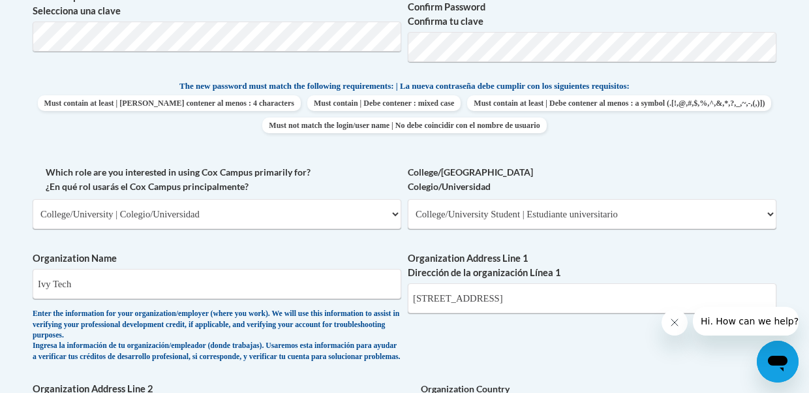
scroll to position [624, 0]
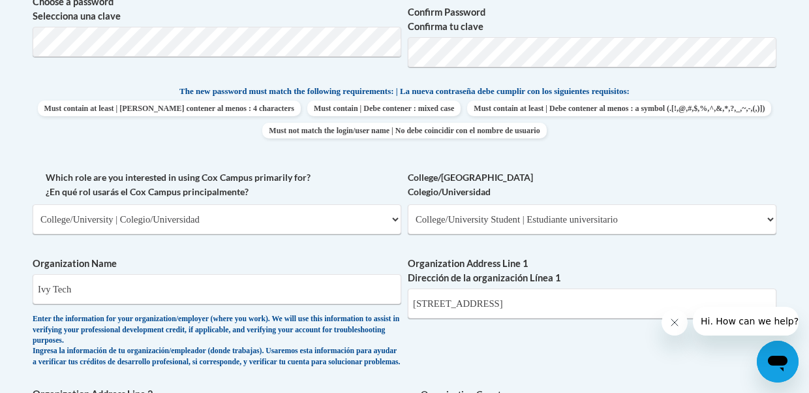
click at [360, 177] on label "Which role are you interested in using Cox Campus primarily for? ¿En qué rol us…" at bounding box center [217, 184] width 369 height 29
click at [360, 204] on select "Please Select College/University | Colegio/Universidad Community/Nonprofit Part…" at bounding box center [217, 219] width 369 height 30
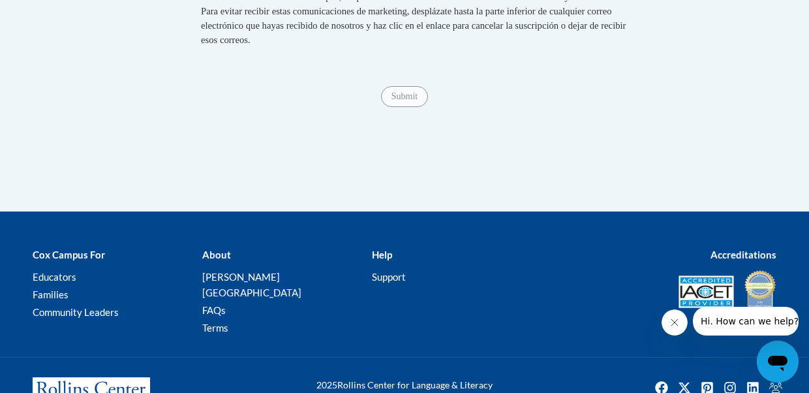
scroll to position [1527, 0]
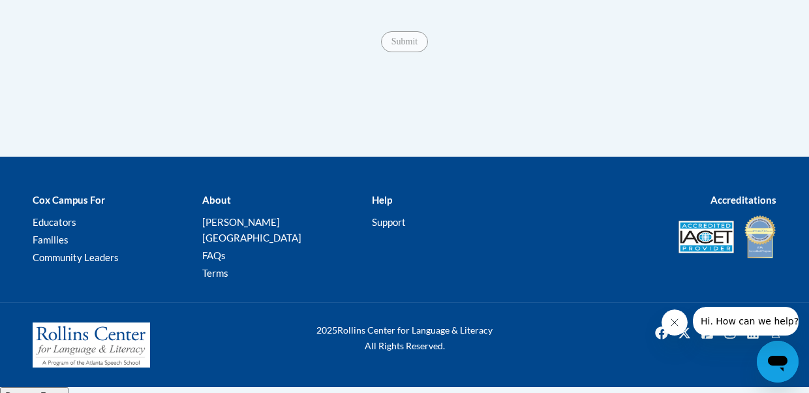
click at [420, 46] on span "Submit" at bounding box center [404, 40] width 47 height 10
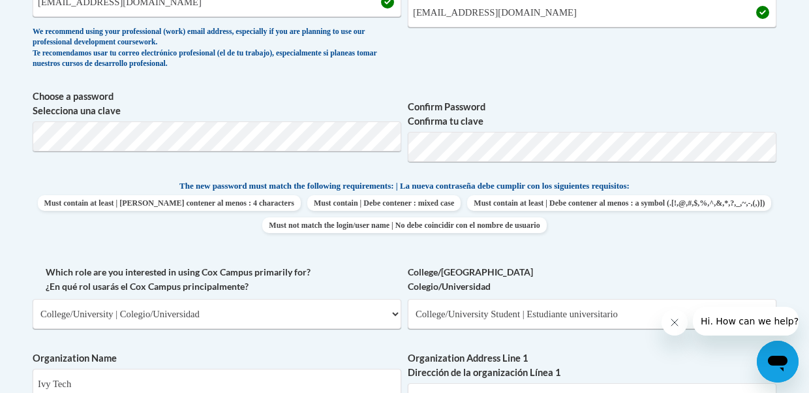
scroll to position [410, 0]
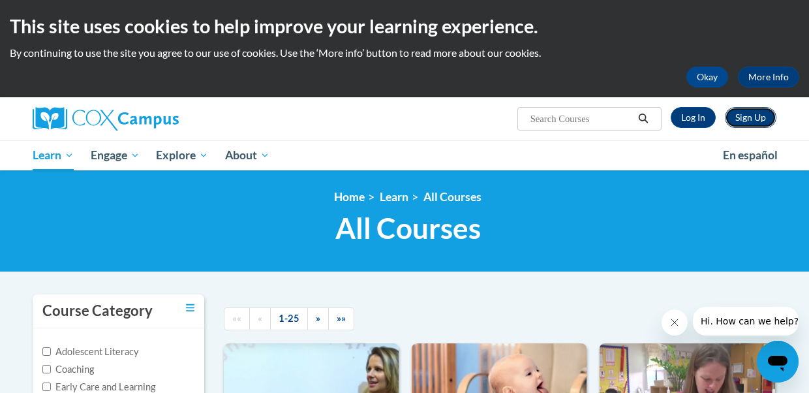
click at [750, 125] on link "Sign Up" at bounding box center [751, 117] width 52 height 21
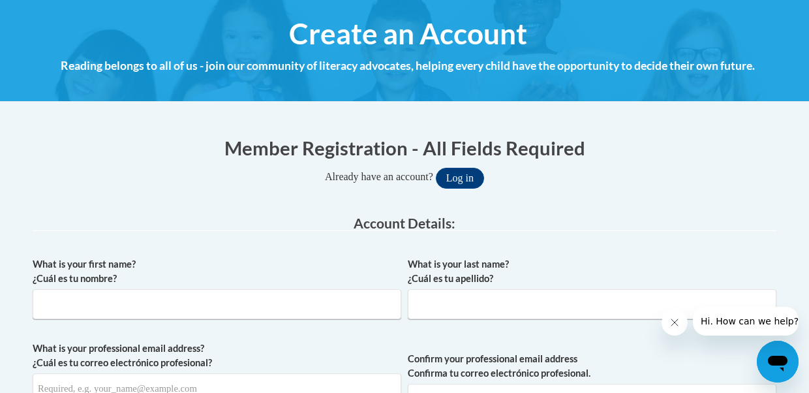
scroll to position [148, 0]
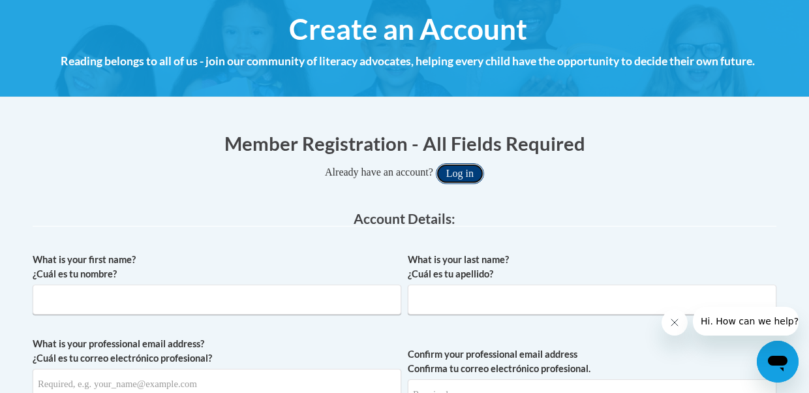
click at [472, 182] on button "Log in" at bounding box center [460, 173] width 48 height 21
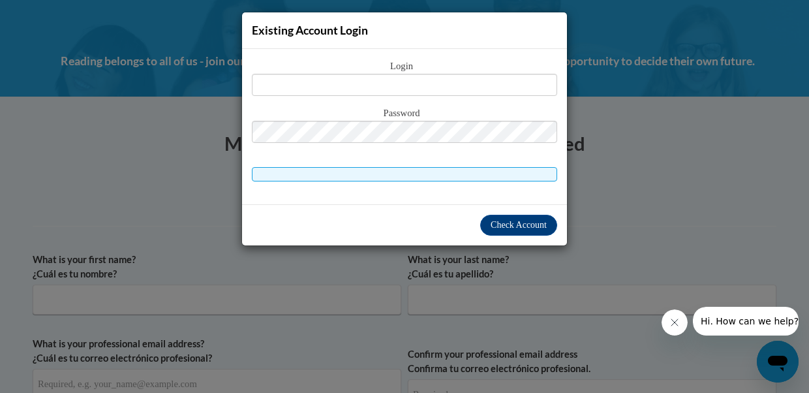
click at [606, 156] on div "Existing Account Login Login Password" at bounding box center [404, 196] width 809 height 393
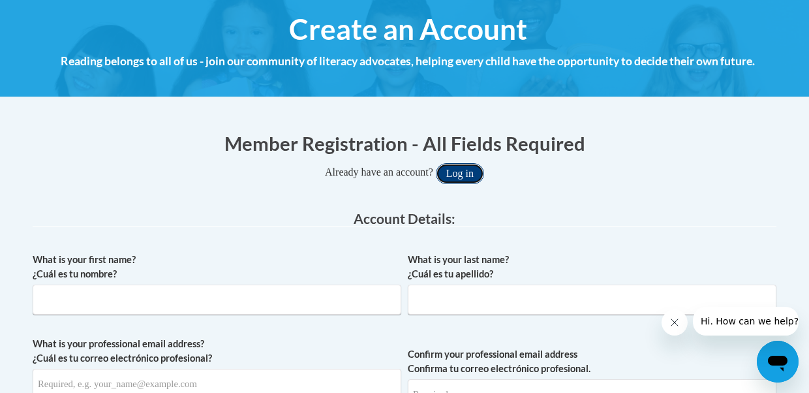
click at [444, 177] on button "Log in" at bounding box center [460, 173] width 48 height 21
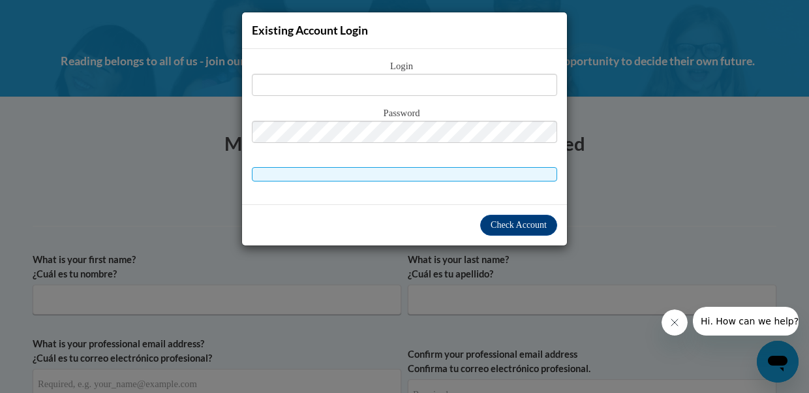
click at [219, 237] on div "Existing Account Login Login Password" at bounding box center [404, 196] width 809 height 393
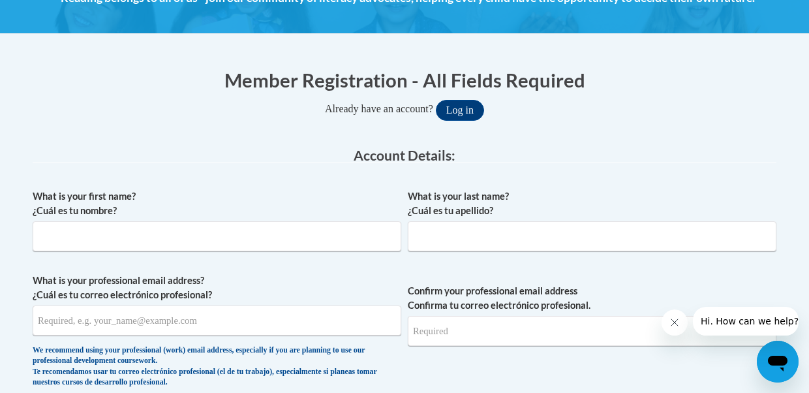
scroll to position [169, 0]
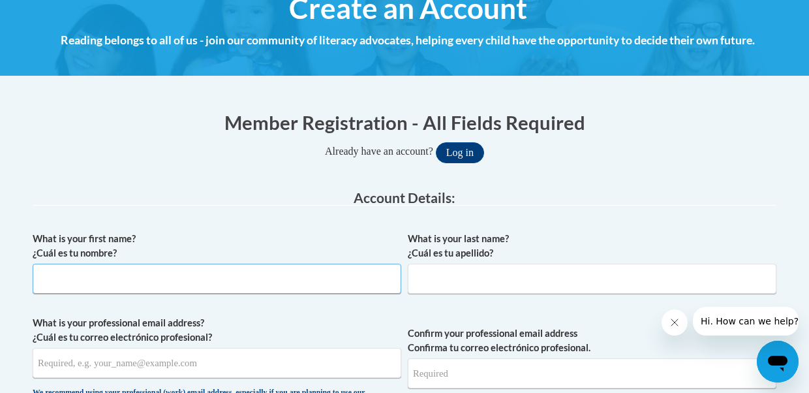
click at [202, 278] on input "What is your first name? ¿Cuál es tu nombre?" at bounding box center [217, 279] width 369 height 30
type input "Natalie"
type input "Waggoner"
type input "lavenderskiesboutique@gmail.com"
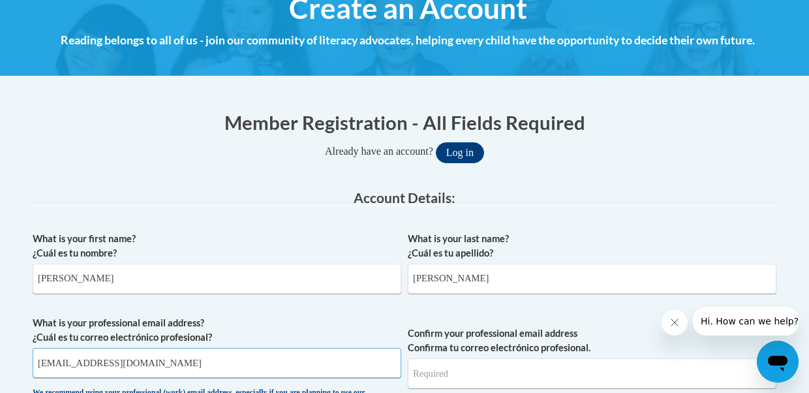
type input "lavenderskiesboutique@gmail.com"
drag, startPoint x: 221, startPoint y: 363, endPoint x: 28, endPoint y: 359, distance: 192.5
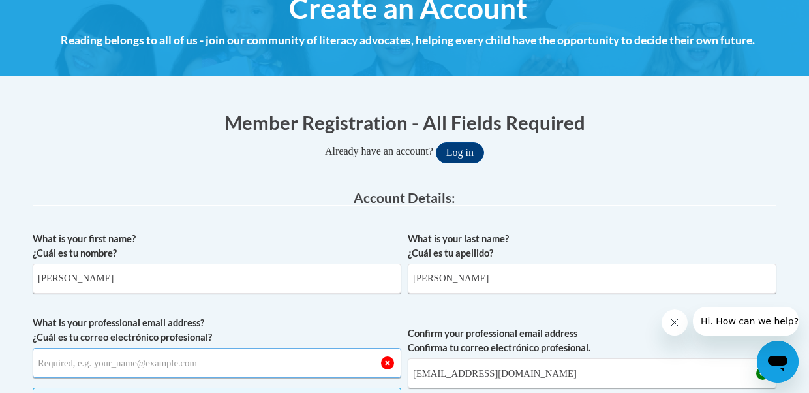
scroll to position [254, 0]
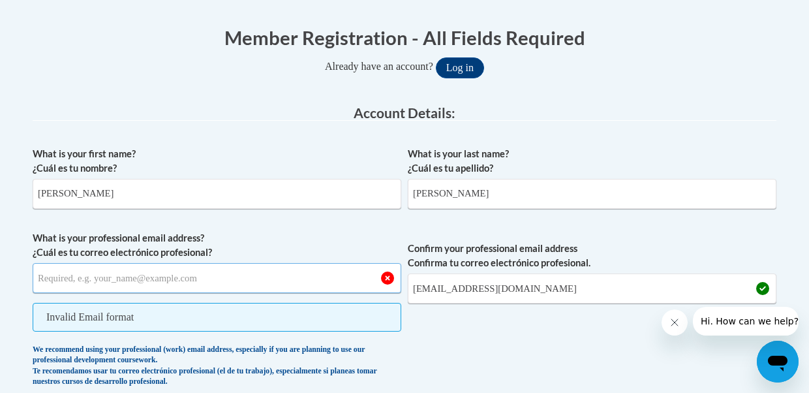
click at [34, 279] on input "What is your professional email address? ¿Cuál es tu correo electrónico profesi…" at bounding box center [217, 278] width 369 height 30
paste input "nhernandez67@ivytech.edu"
type input "nhernandez67@ivytech.edu"
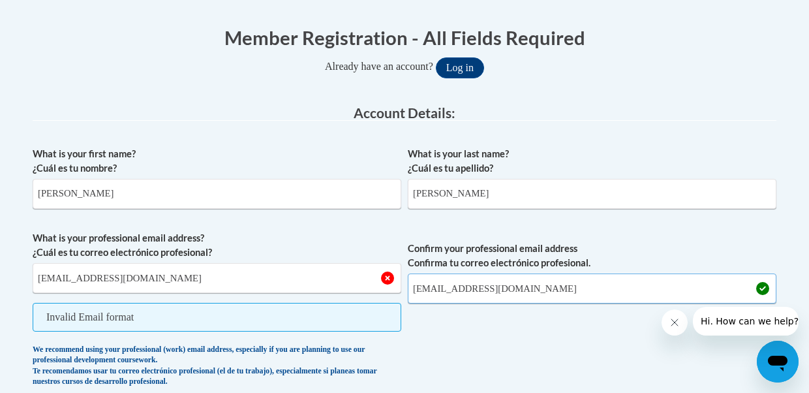
drag, startPoint x: 566, startPoint y: 286, endPoint x: 407, endPoint y: 288, distance: 158.5
click at [407, 288] on span "What is your professional email address? ¿Cuál es tu correo electrónico profesi…" at bounding box center [405, 312] width 744 height 162
click at [434, 291] on input "Confirm your professional email address Confirma tu correo electrónico profesio…" at bounding box center [592, 288] width 369 height 30
click at [442, 343] on span "Confirm your professional email address Confirma tu correo electrónico profesio…" at bounding box center [592, 312] width 369 height 162
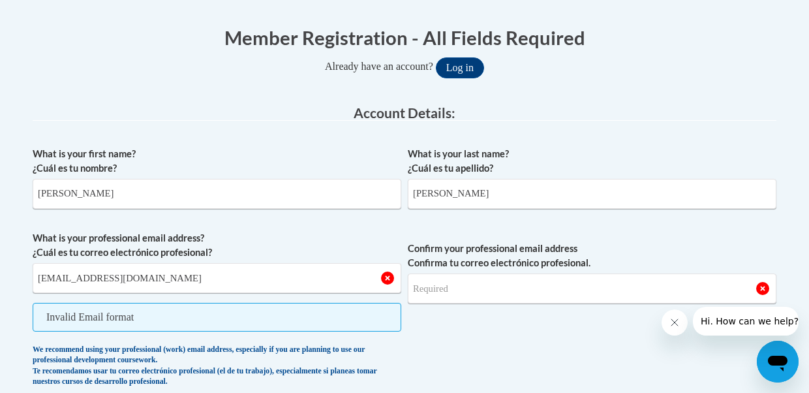
click at [417, 327] on span "Confirm your professional email address Confirma tu correo electrónico profesio…" at bounding box center [592, 312] width 369 height 162
click at [447, 303] on span "Confirm your professional email address Confirma tu correo electrónico profesio…" at bounding box center [592, 312] width 369 height 162
click at [447, 295] on input "Confirm your professional email address Confirma tu correo electrónico profesio…" at bounding box center [592, 288] width 369 height 30
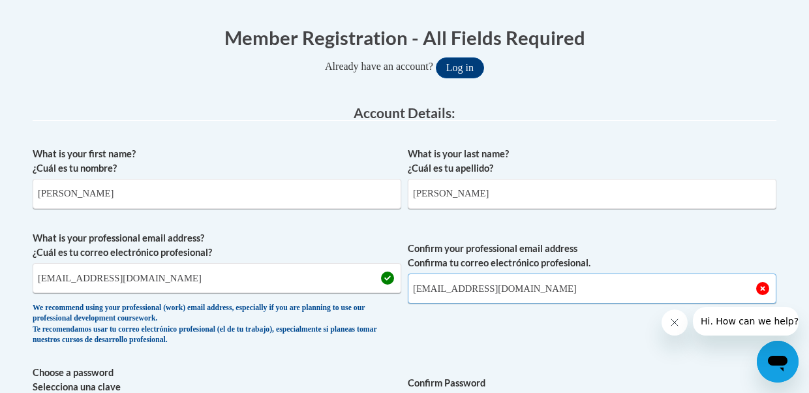
type input "nhernandez67@ivytech.edu"
click at [529, 339] on span "Confirm your professional email address Confirma tu correo electrónico profesio…" at bounding box center [592, 291] width 369 height 121
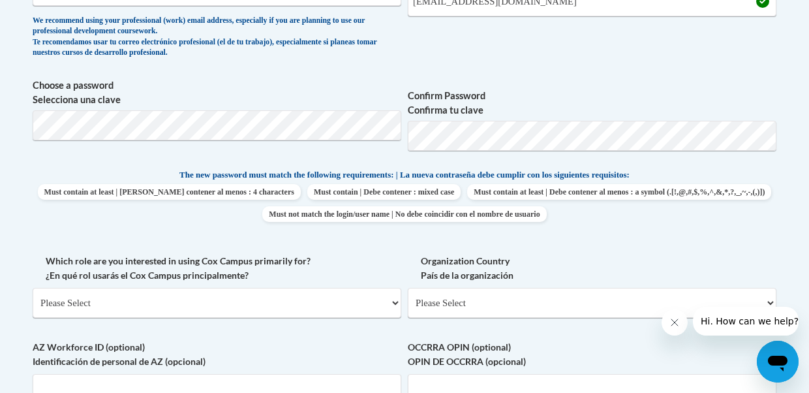
scroll to position [546, 0]
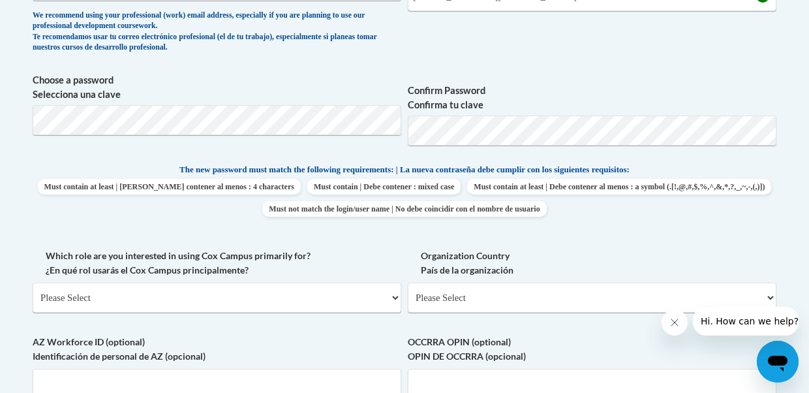
click at [356, 256] on label "Which role are you interested in using Cox Campus primarily for? ¿En qué rol us…" at bounding box center [217, 263] width 369 height 29
click at [356, 282] on select "Please Select College/University | Colegio/Universidad Community/Nonprofit Part…" at bounding box center [217, 297] width 369 height 30
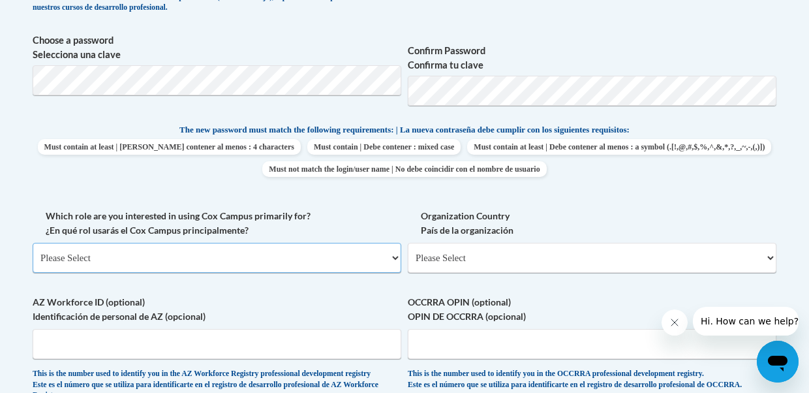
scroll to position [591, 0]
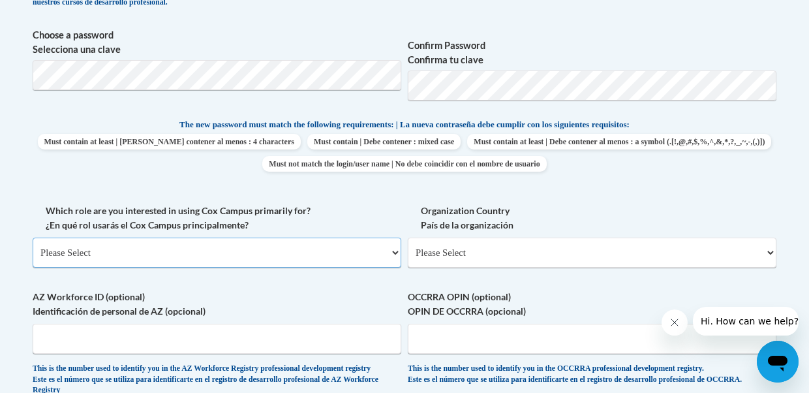
click at [307, 247] on select "Please Select College/University | Colegio/Universidad Community/Nonprofit Part…" at bounding box center [217, 252] width 369 height 30
select select "5a18ea06-2b54-4451-96f2-d152daf9eac5"
click at [33, 237] on select "Please Select College/University | Colegio/Universidad Community/Nonprofit Part…" at bounding box center [217, 252] width 369 height 30
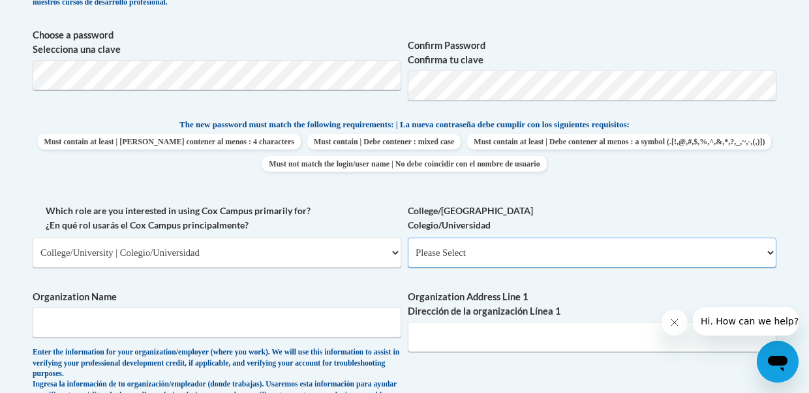
click at [472, 259] on select "Please Select College/University Staff | Empleado universitario College/Univers…" at bounding box center [592, 252] width 369 height 30
select select "99b32b07-cffc-426c-8bf6-0cd77760d84b"
click at [408, 237] on select "Please Select College/University Staff | Empleado universitario College/Univers…" at bounding box center [592, 252] width 369 height 30
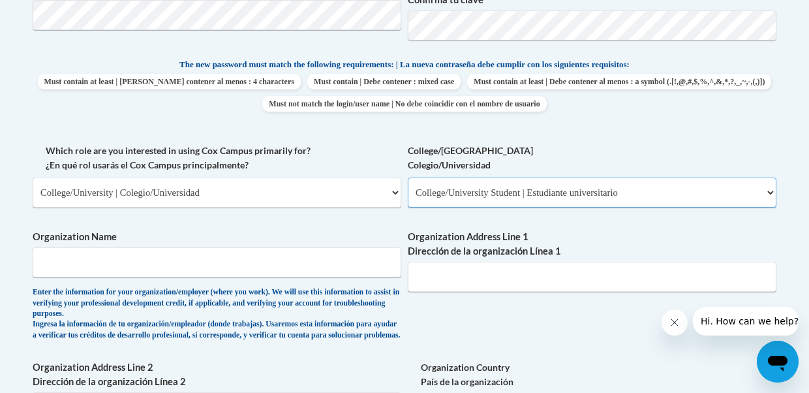
scroll to position [668, 0]
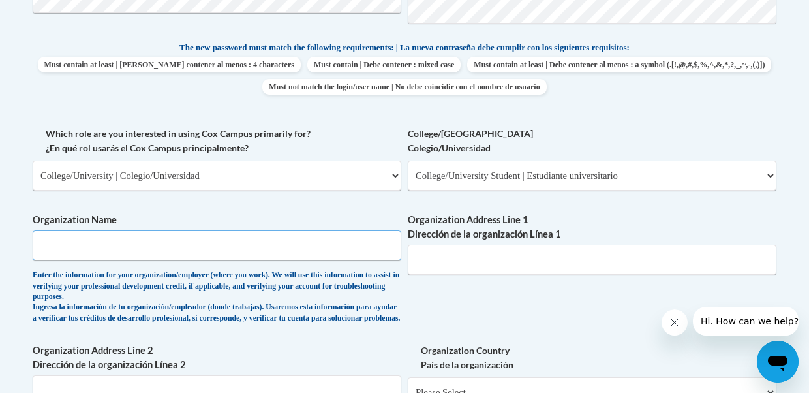
click at [375, 243] on input "Organization Name" at bounding box center [217, 245] width 369 height 30
type input "Ivy Tech"
click at [549, 261] on input "Organization Address Line 1 Dirección de la organización Línea 1" at bounding box center [592, 260] width 369 height 30
paste input "50 W Fall Creek Pkwy N Dr, Indianapolis, IN 46208"
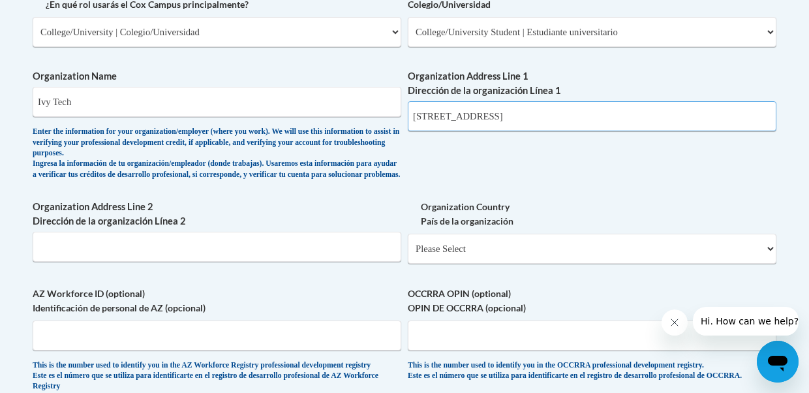
scroll to position [862, 0]
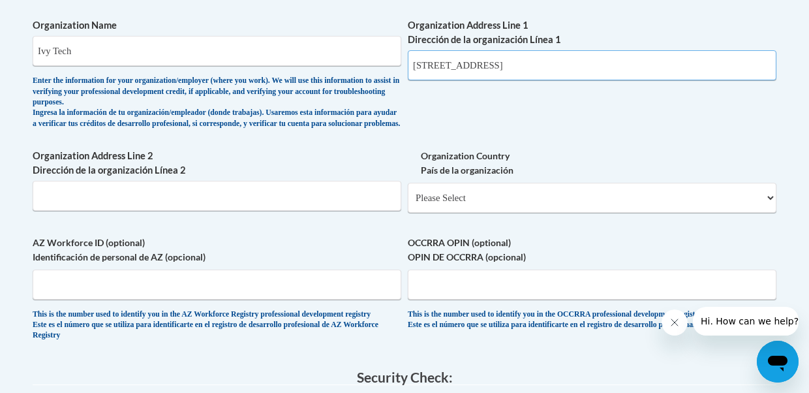
type input "50 W Fall Creek Pkwy N Dr, Indianapolis, IN 46208"
click at [249, 204] on input "Organization Address Line 2 Dirección de la organización Línea 2" at bounding box center [217, 196] width 369 height 30
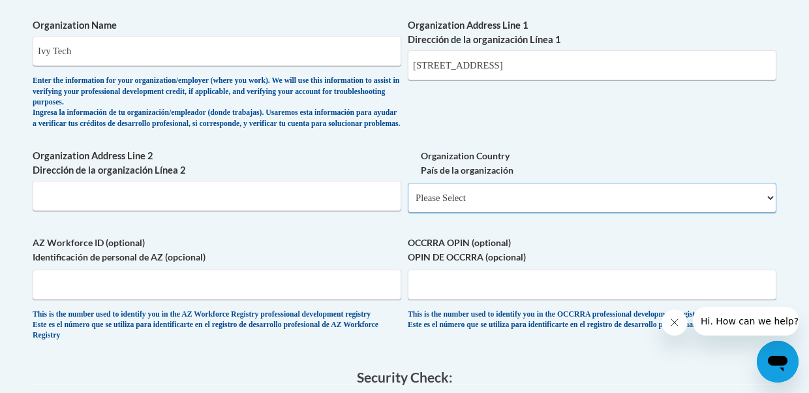
click at [486, 211] on select "Please Select United States | Estados Unidos Outside of the United States | Fue…" at bounding box center [592, 198] width 369 height 30
select select "ad49bcad-a171-4b2e-b99c-48b446064914"
click at [408, 193] on select "Please Select United States | Estados Unidos Outside of the United States | Fue…" at bounding box center [592, 198] width 369 height 30
select select
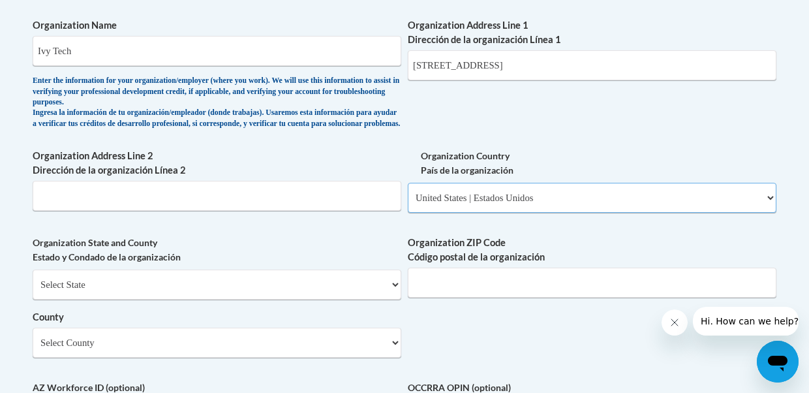
scroll to position [899, 0]
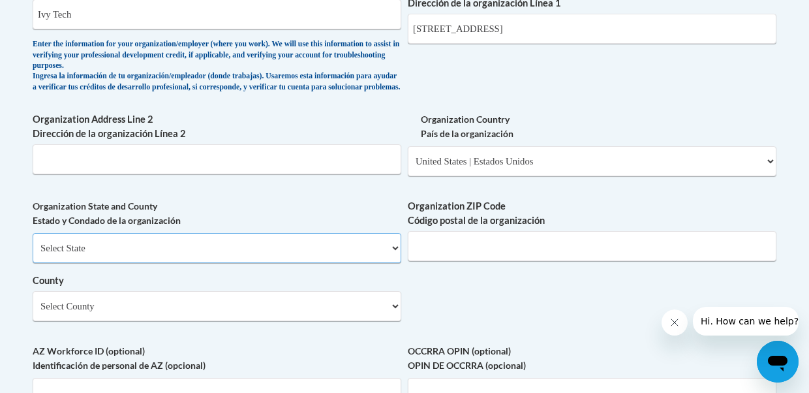
click at [287, 253] on select "Select State Alabama Alaska Arizona Arkansas California Colorado Connecticut De…" at bounding box center [217, 248] width 369 height 30
select select "Indiana"
click at [33, 243] on select "Select State Alabama Alaska Arizona Arkansas California Colorado Connecticut De…" at bounding box center [217, 248] width 369 height 30
click at [521, 261] on input "Organization ZIP Code Código postal de la organización" at bounding box center [592, 246] width 369 height 30
click at [267, 313] on select "Select County Adams Allen Bartholomew Benton Blackford Boone Brown Carroll Cass…" at bounding box center [217, 306] width 369 height 30
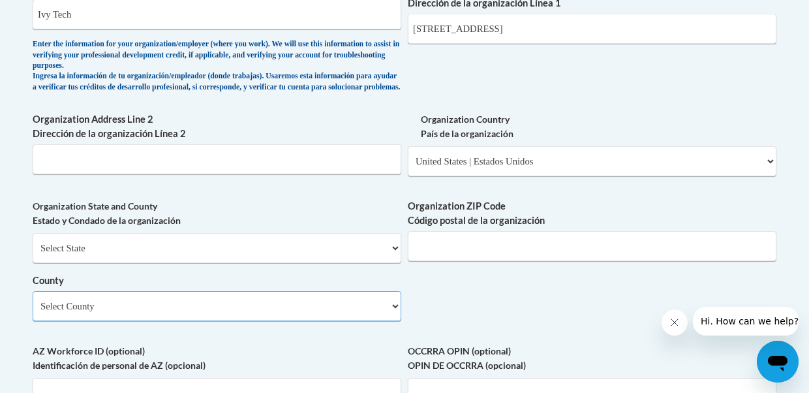
select select "Marion"
click at [33, 301] on select "Select County Adams Allen Bartholomew Benton Blackford Boone Brown Carroll Cass…" at bounding box center [217, 306] width 369 height 30
click at [453, 246] on input "Organization ZIP Code Código postal de la organización" at bounding box center [592, 246] width 369 height 30
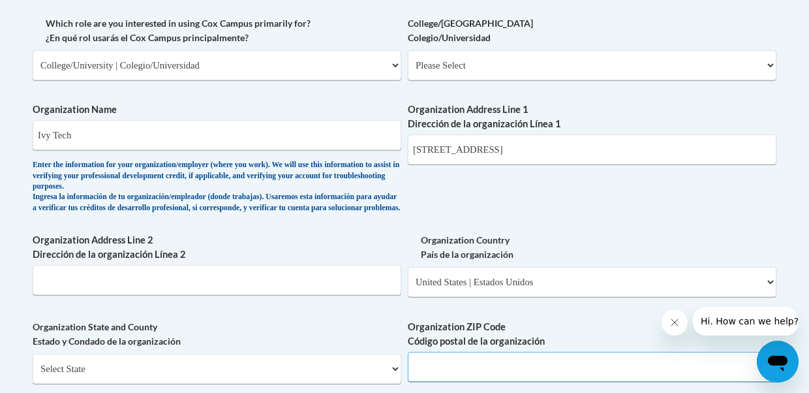
scroll to position [823, 0]
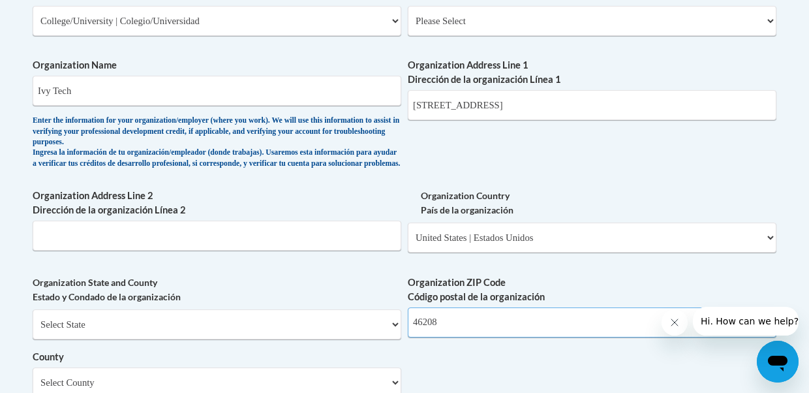
type input "46208"
drag, startPoint x: 661, startPoint y: 106, endPoint x: 609, endPoint y: 106, distance: 52.2
click at [607, 106] on input "50 W Fall Creek Pkwy N Dr, Indianapolis, IN 46208" at bounding box center [592, 105] width 369 height 30
click at [611, 140] on div "What is your first name? ¿Cuál es tu nombre? Natalie What is your last name? ¿C…" at bounding box center [405, 55] width 744 height 968
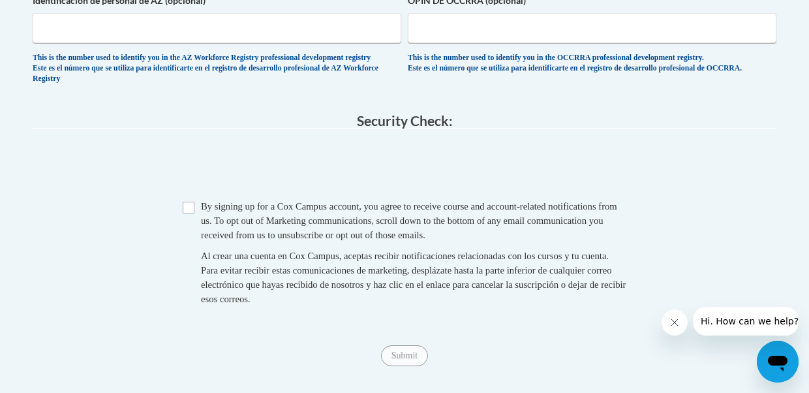
scroll to position [1289, 0]
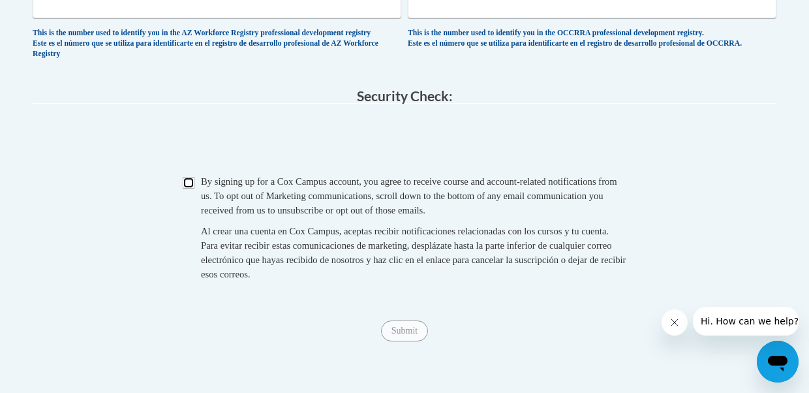
click at [188, 189] on input "Checkbox" at bounding box center [189, 183] width 12 height 12
checkbox input "true"
click at [410, 341] on input "Submit" at bounding box center [404, 330] width 47 height 21
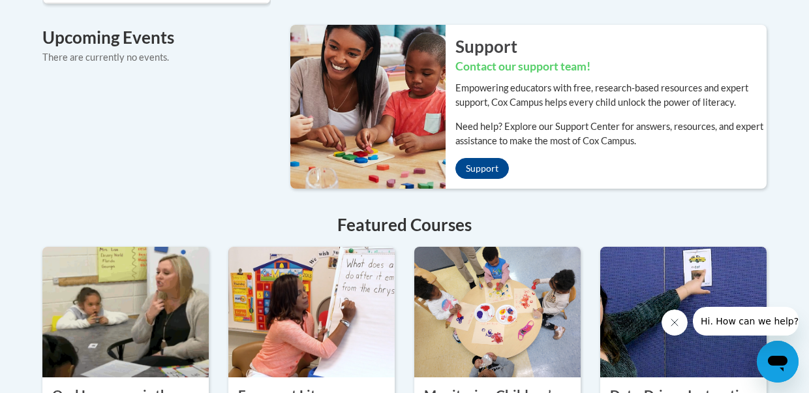
scroll to position [1026, 0]
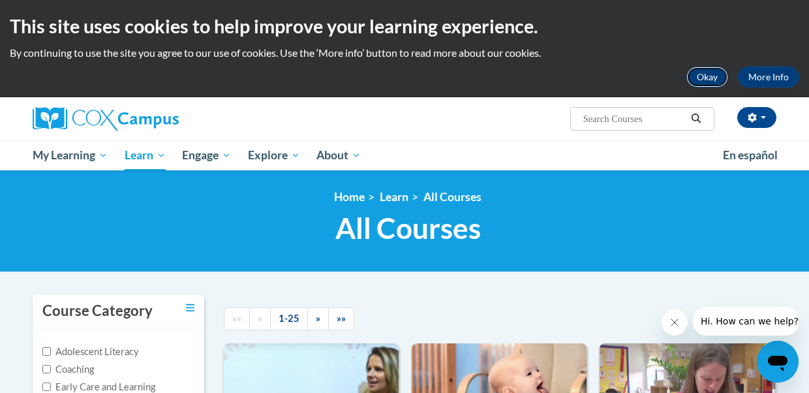
click at [696, 81] on button "Okay" at bounding box center [707, 77] width 42 height 21
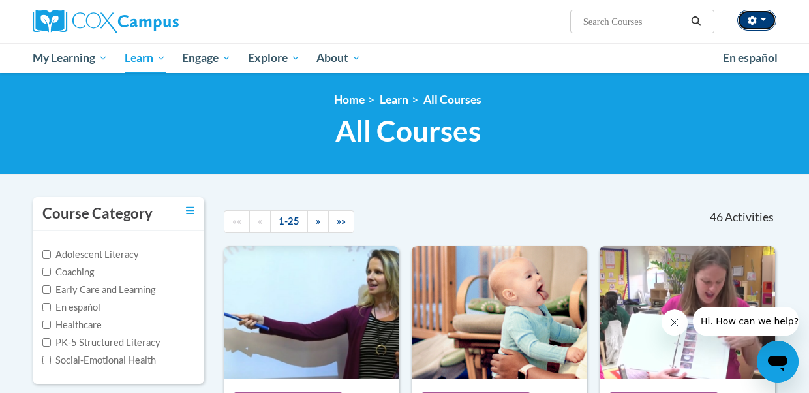
click at [771, 24] on button "button" at bounding box center [756, 20] width 39 height 21
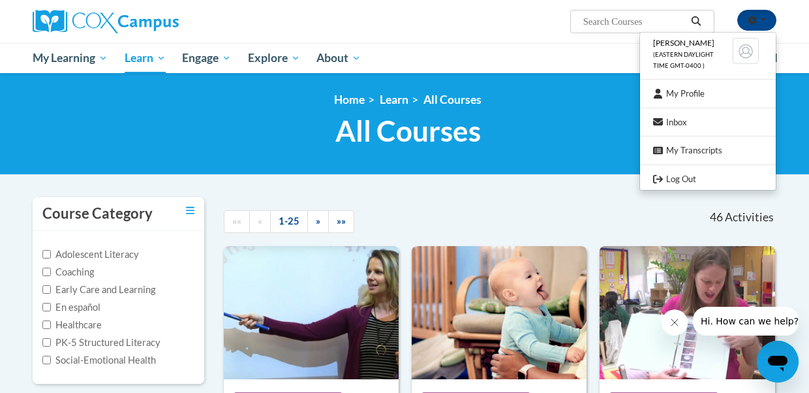
click at [549, 48] on ul "My Learning My Learning My Course Progress Certificates My Action Plans Group D…" at bounding box center [369, 58] width 690 height 30
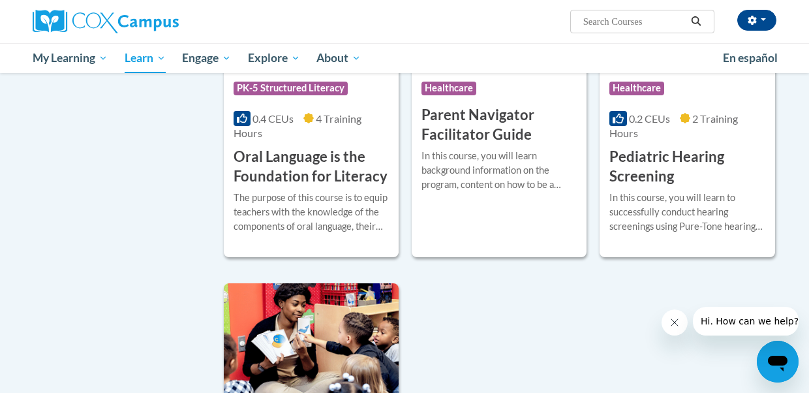
scroll to position [2935, 0]
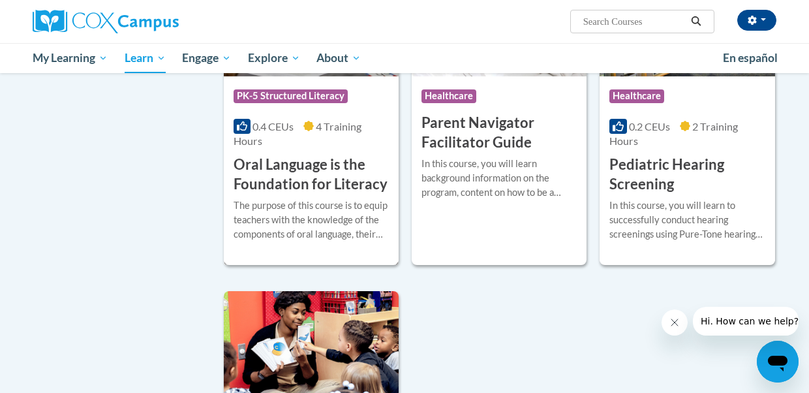
click at [321, 155] on h3 "Oral Language is the Foundation for Literacy" at bounding box center [311, 175] width 155 height 40
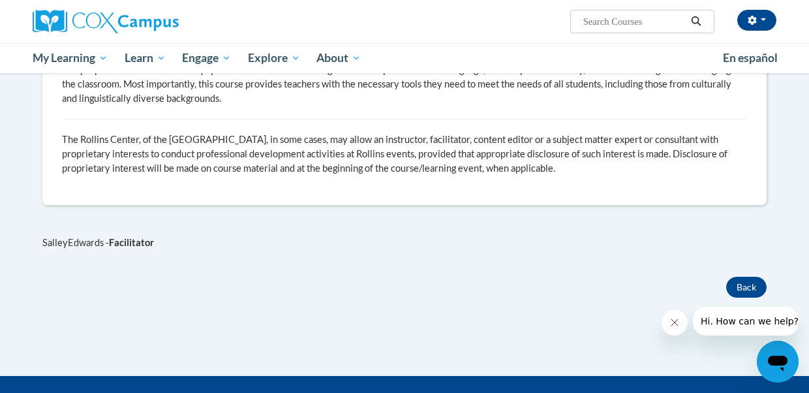
scroll to position [856, 0]
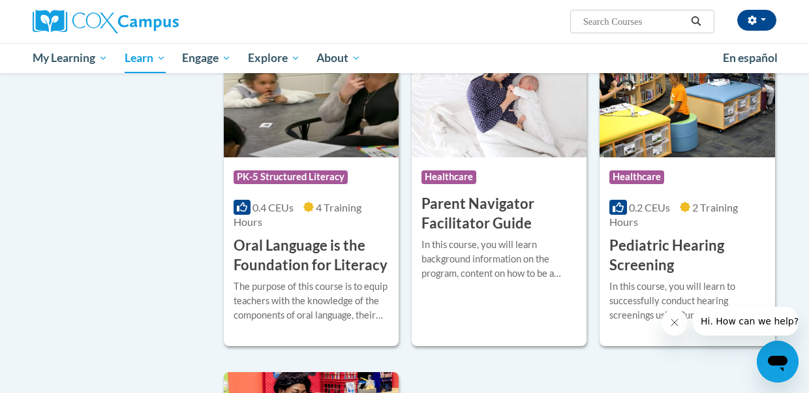
scroll to position [2853, 0]
click at [322, 118] on img at bounding box center [311, 91] width 175 height 133
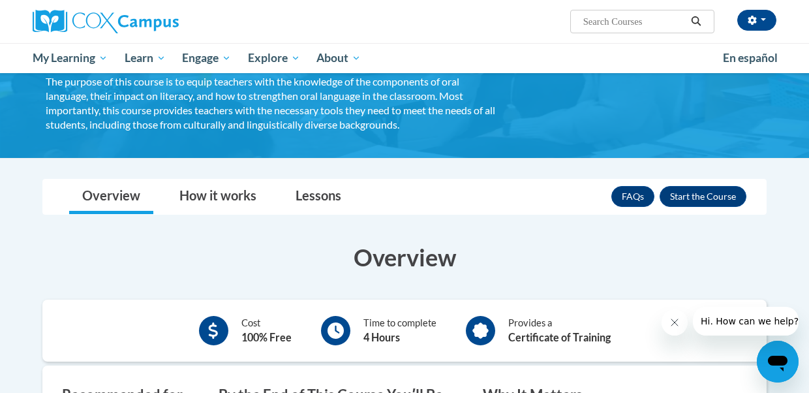
scroll to position [135, 0]
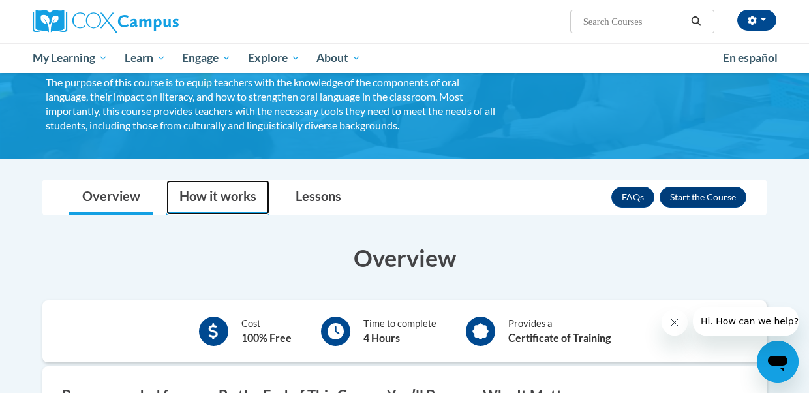
click at [237, 202] on link "How it works" at bounding box center [217, 197] width 103 height 35
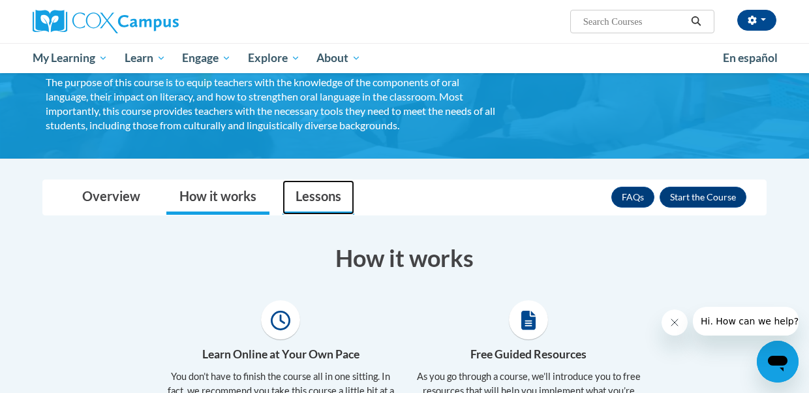
click at [301, 199] on link "Lessons" at bounding box center [318, 197] width 72 height 35
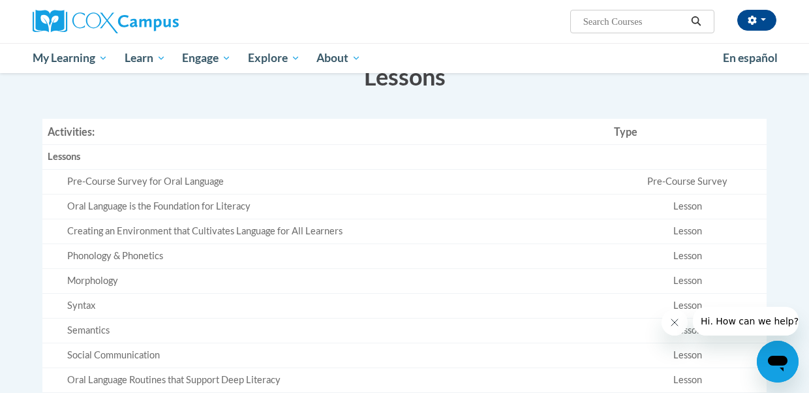
scroll to position [316, 0]
click at [648, 185] on td "Pre-Course Survey" at bounding box center [688, 182] width 158 height 25
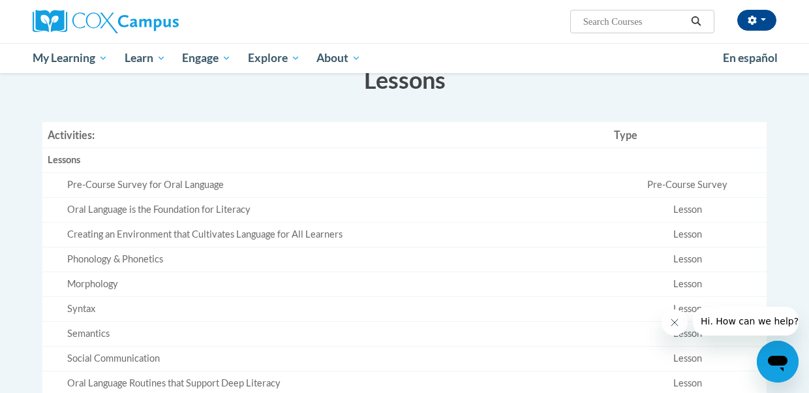
scroll to position [177, 0]
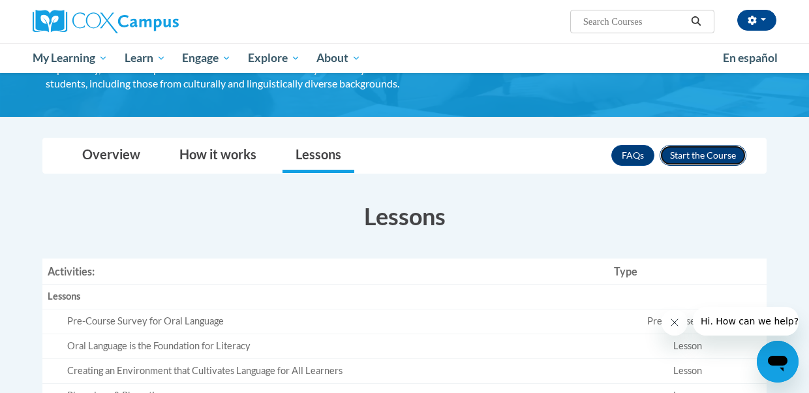
click at [709, 161] on button "Enroll" at bounding box center [703, 155] width 87 height 21
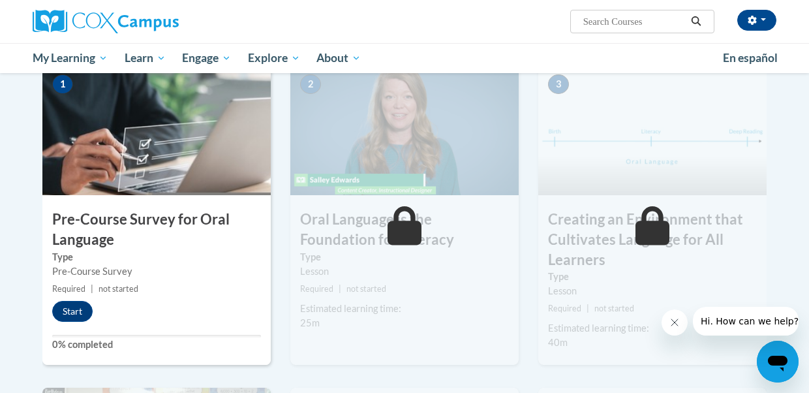
scroll to position [323, 0]
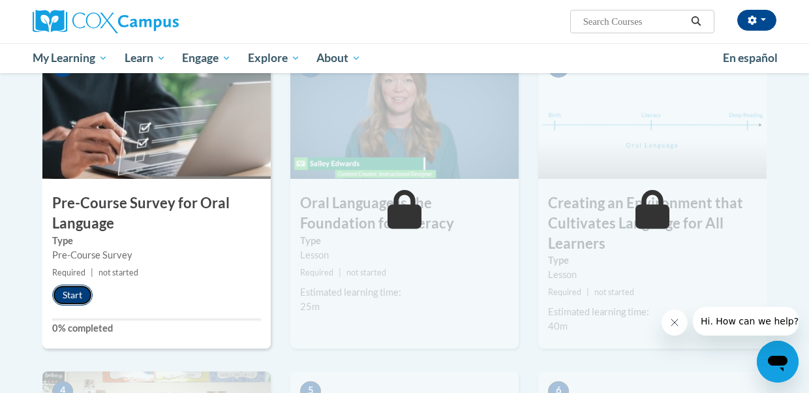
click at [76, 302] on button "Start" at bounding box center [72, 294] width 40 height 21
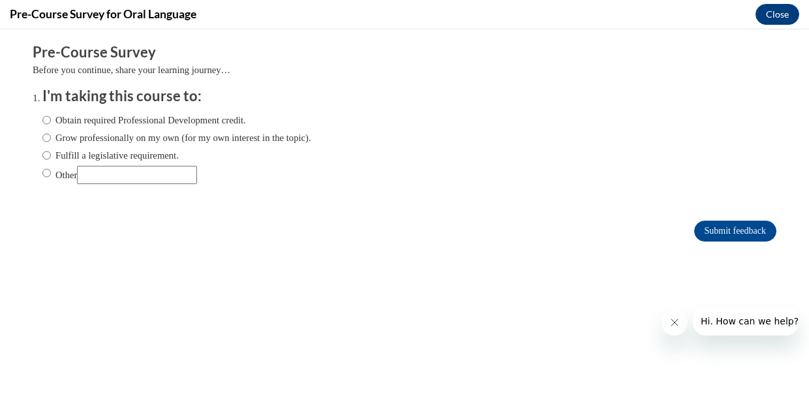
scroll to position [0, 0]
click at [111, 121] on label "Obtain required Professional Development credit." at bounding box center [144, 120] width 204 height 14
click at [51, 121] on input "Obtain required Professional Development credit." at bounding box center [46, 120] width 8 height 14
radio input "true"
click at [709, 230] on input "Submit feedback" at bounding box center [735, 231] width 82 height 21
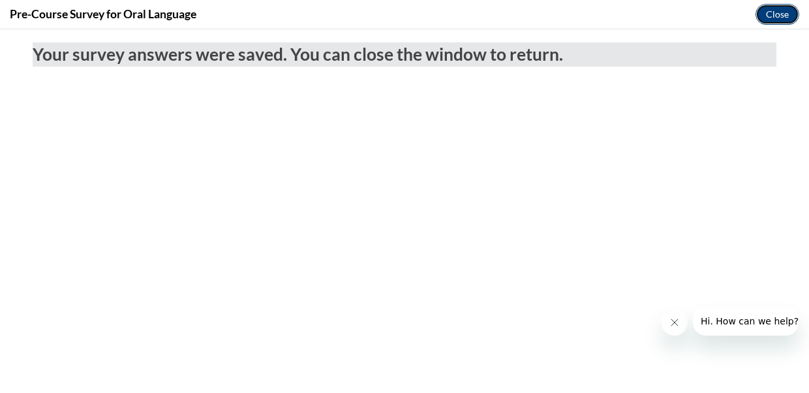
click at [787, 15] on button "Close" at bounding box center [777, 14] width 44 height 21
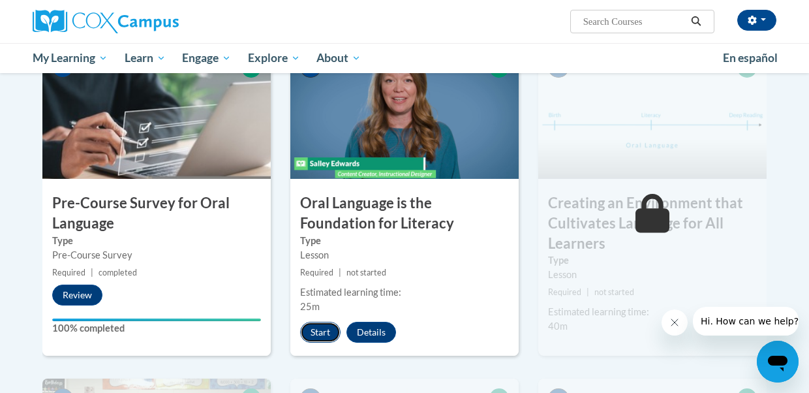
click at [322, 334] on button "Start" at bounding box center [320, 332] width 40 height 21
